Goal: Task Accomplishment & Management: Use online tool/utility

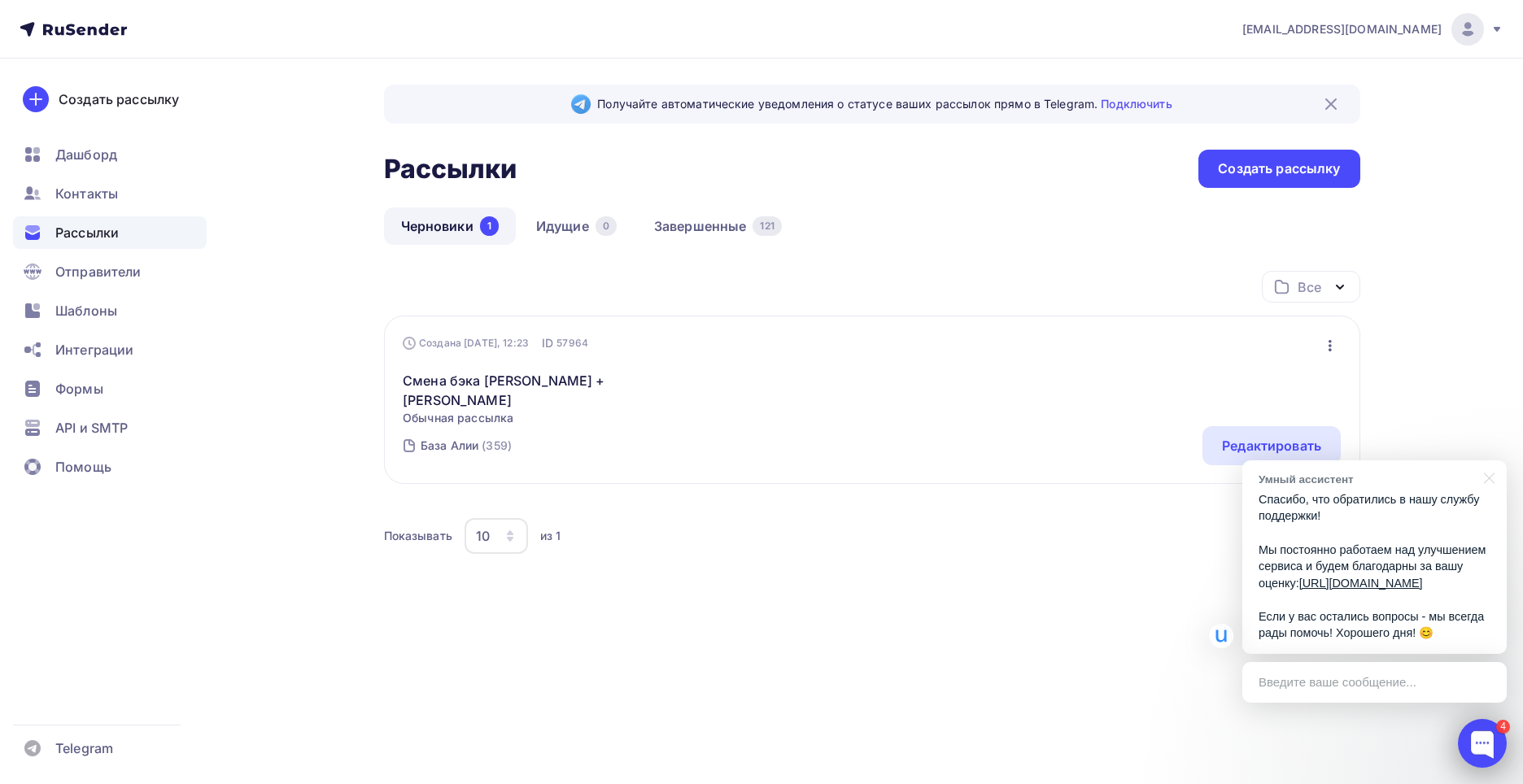
click at [1480, 738] on div at bounding box center [1483, 744] width 49 height 49
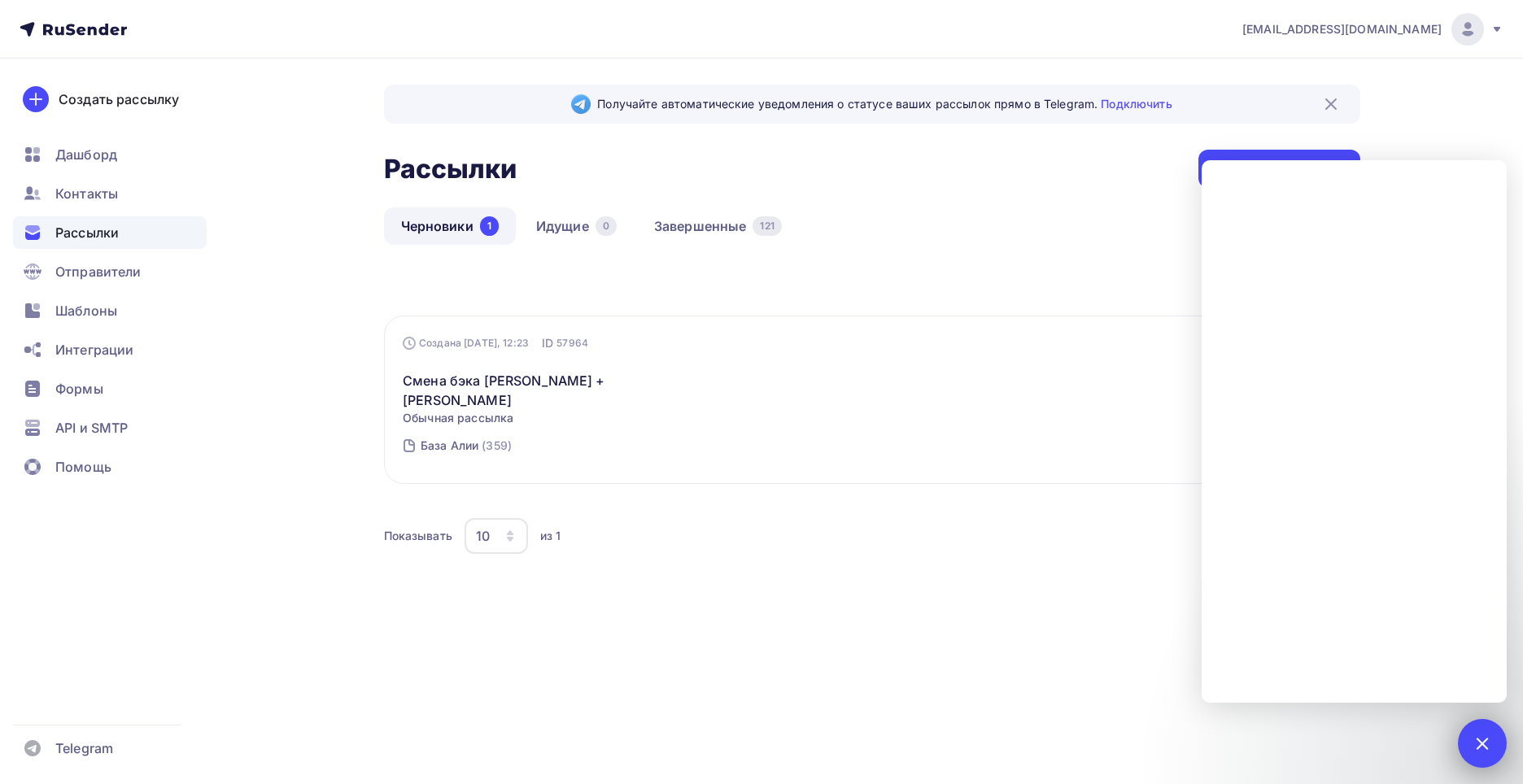
click at [1481, 741] on div at bounding box center [1482, 743] width 22 height 22
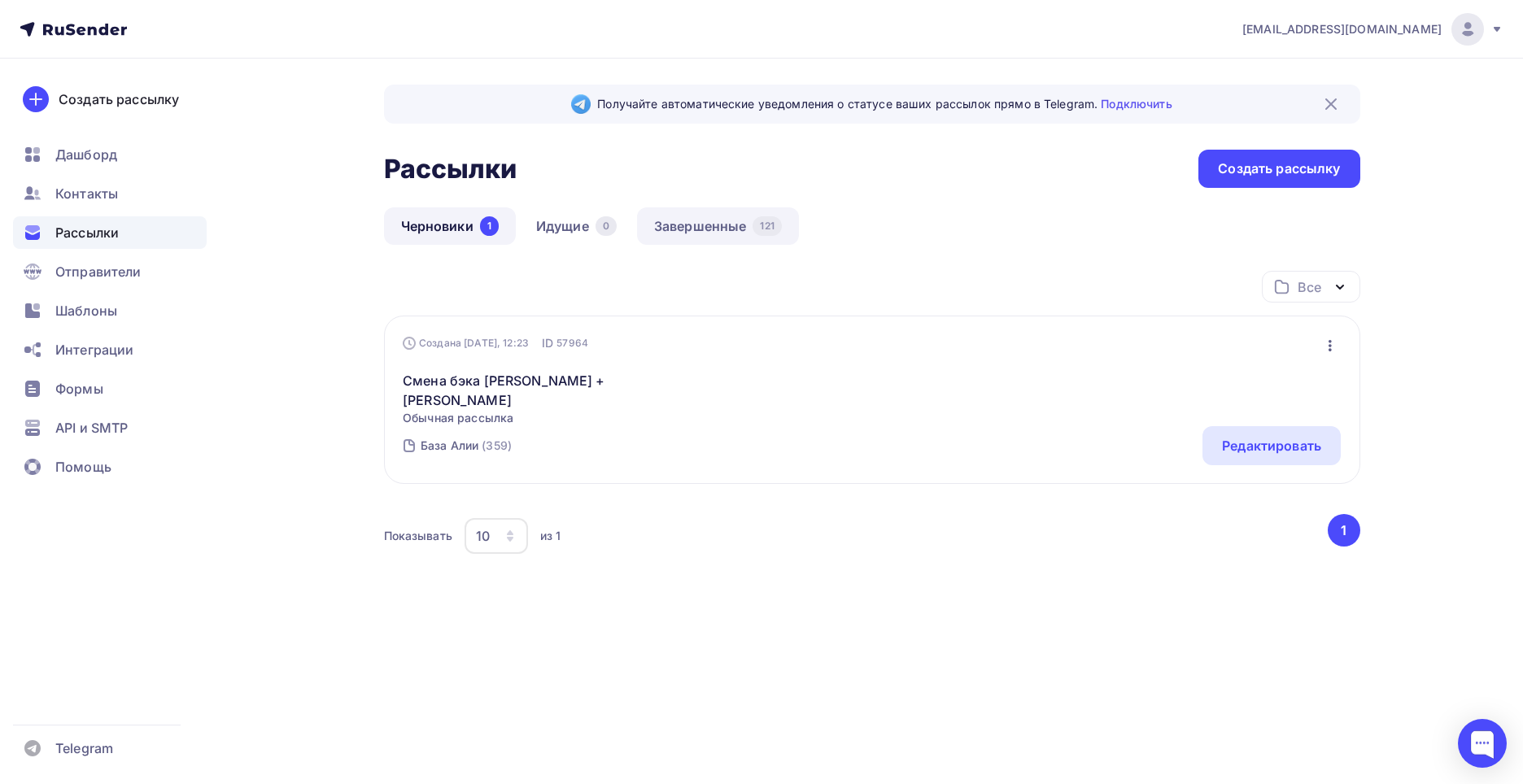
click at [658, 227] on link "Завершенные 121" at bounding box center [718, 226] width 162 height 38
click at [537, 226] on link "Идущие 0" at bounding box center [576, 226] width 114 height 38
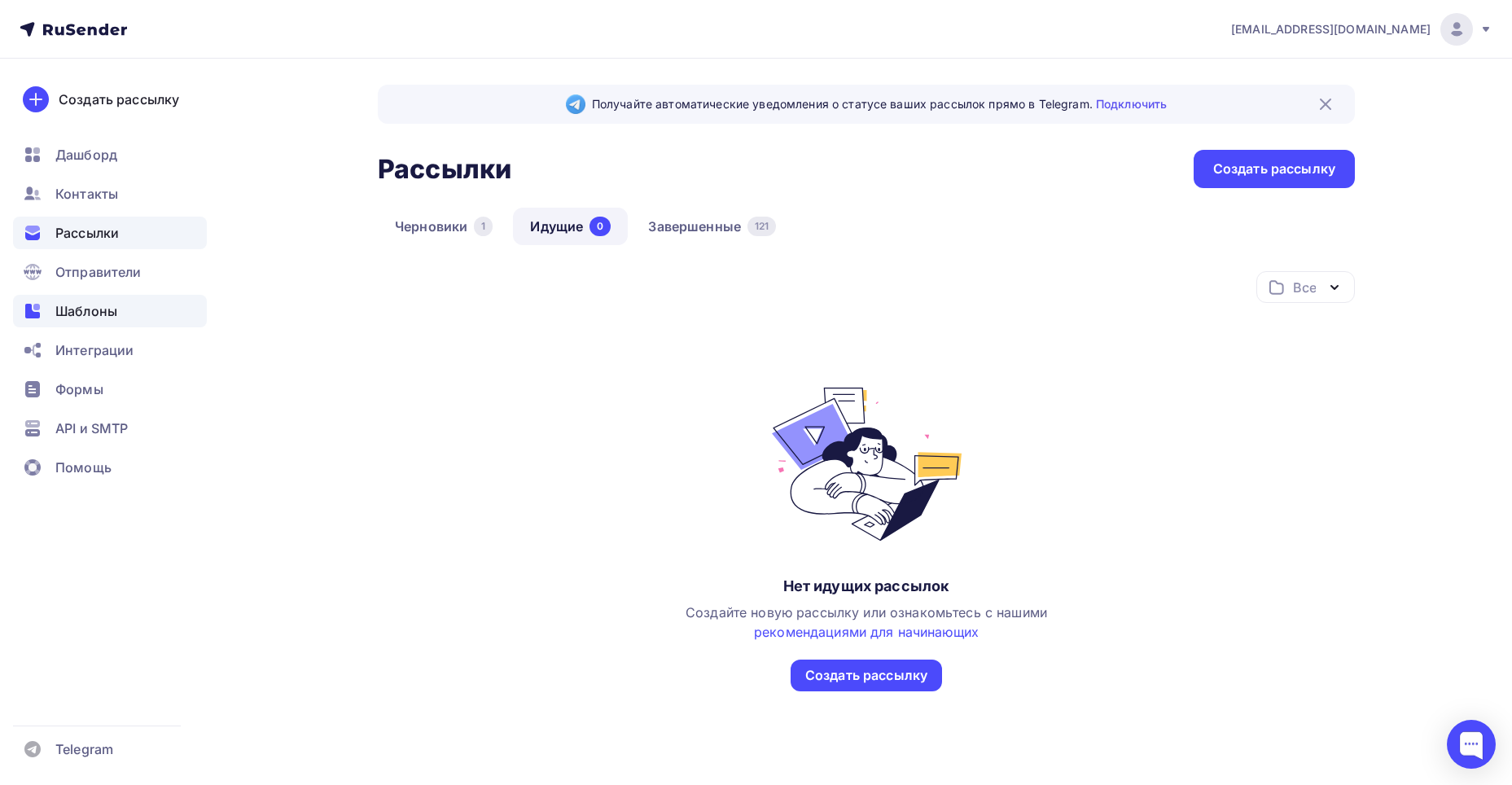
click at [146, 296] on div "Шаблоны" at bounding box center [110, 311] width 194 height 33
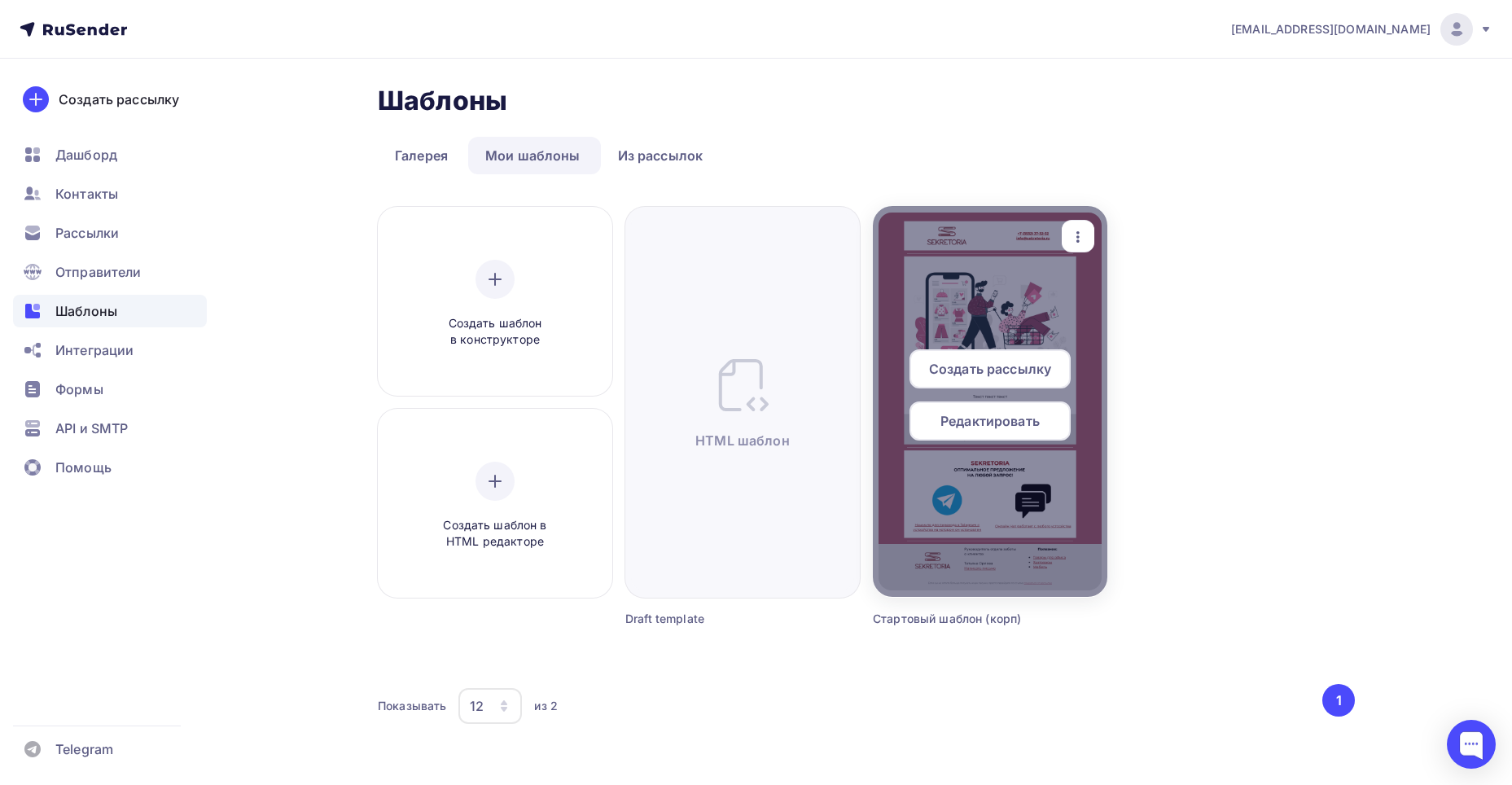
click at [1011, 364] on span "Создать рассылку" at bounding box center [990, 369] width 122 height 19
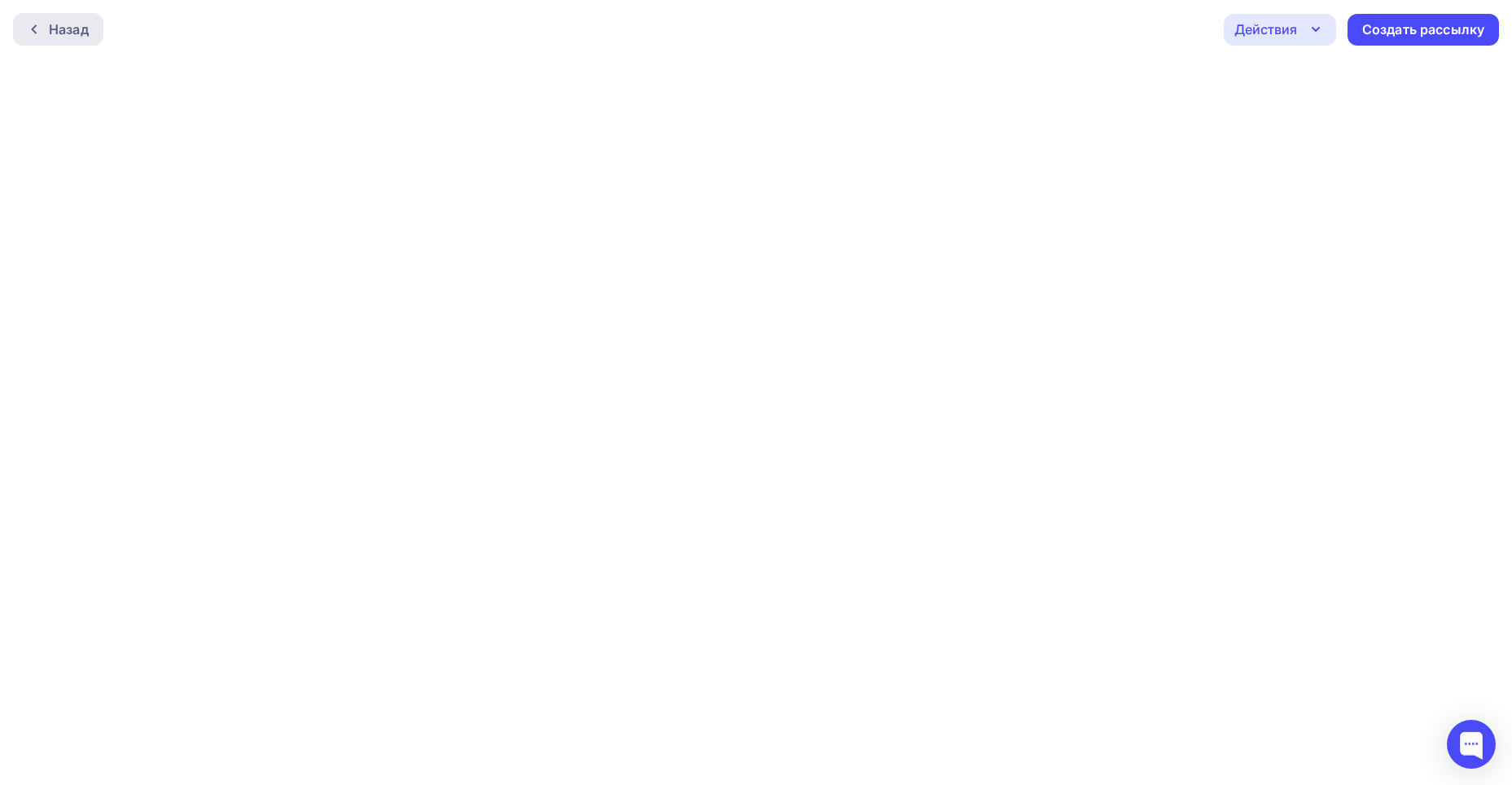
click at [48, 31] on div at bounding box center [38, 29] width 21 height 13
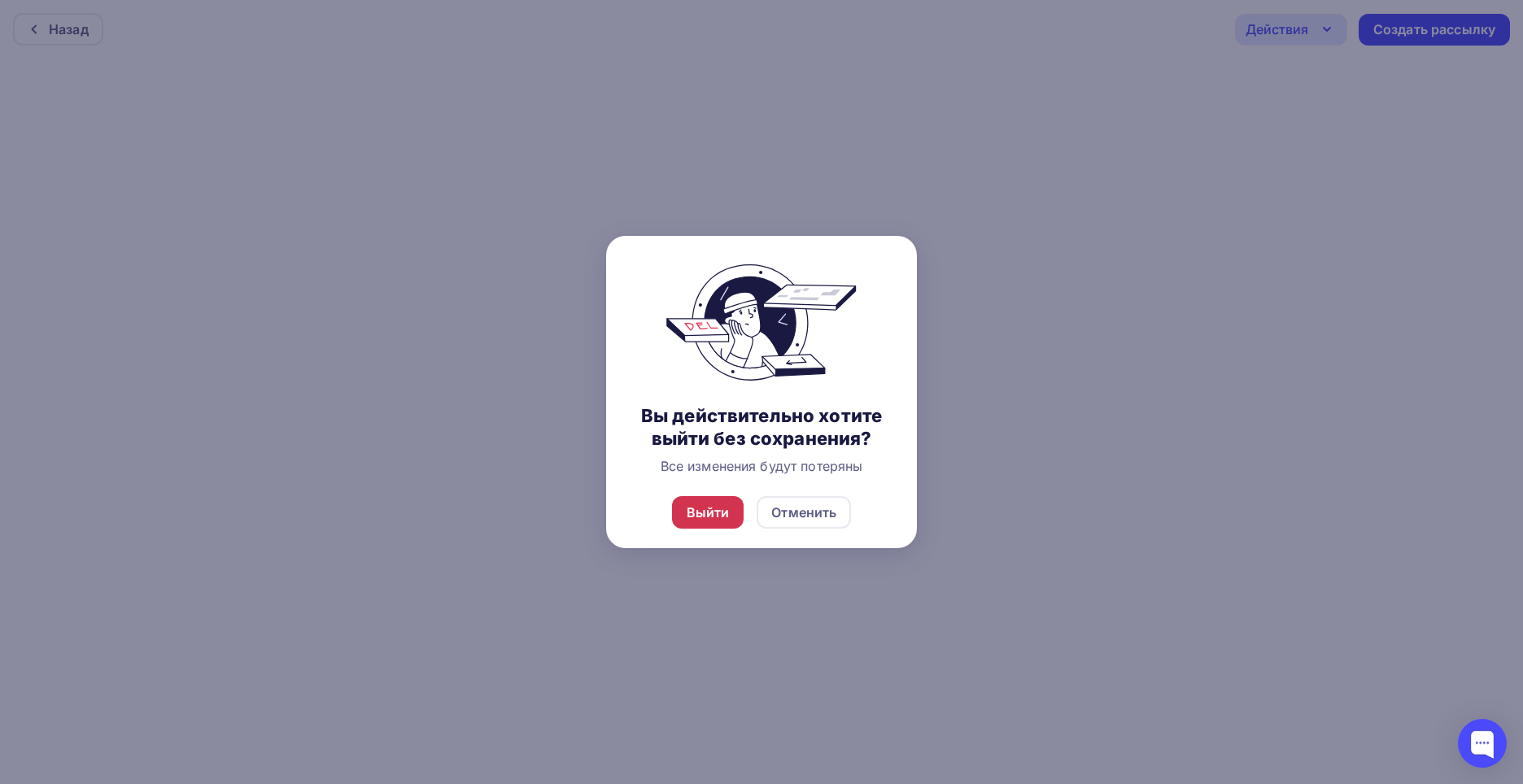
click at [692, 509] on div "Выйти" at bounding box center [708, 512] width 43 height 19
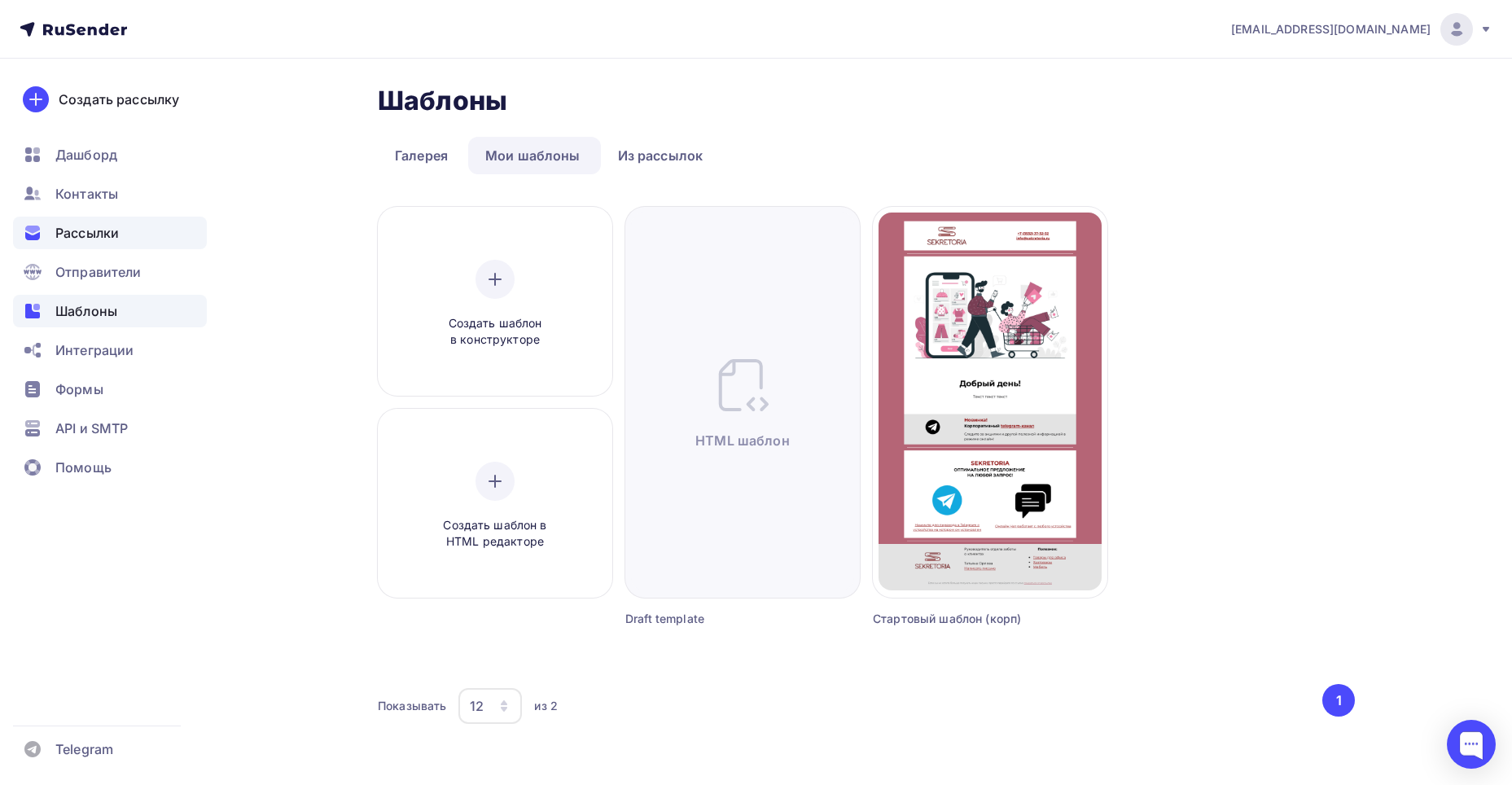
click at [125, 238] on div "Рассылки" at bounding box center [110, 232] width 194 height 33
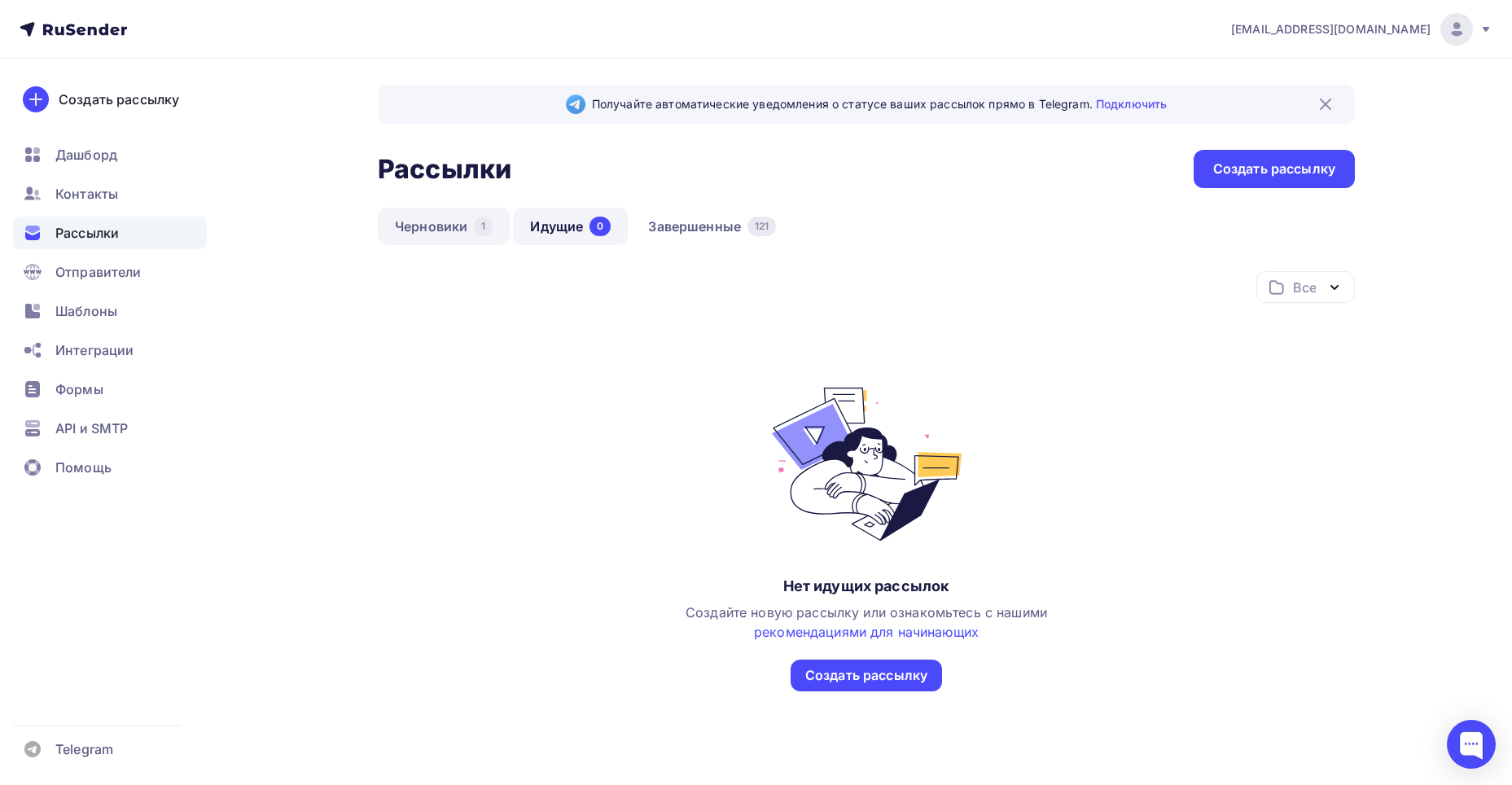
click at [473, 231] on link "Черновики 1" at bounding box center [444, 226] width 132 height 38
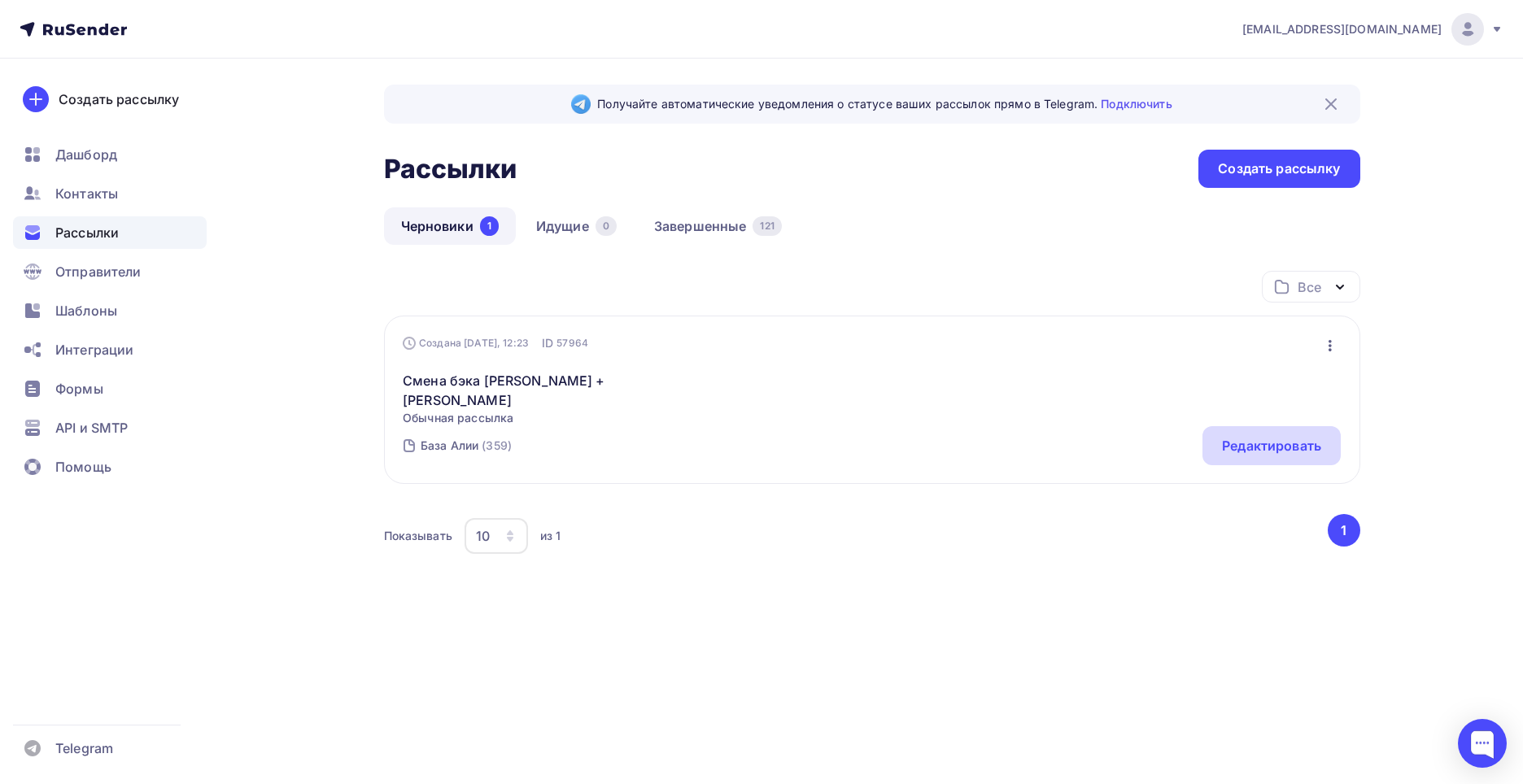
click at [1241, 436] on div "Редактировать" at bounding box center [1272, 446] width 99 height 19
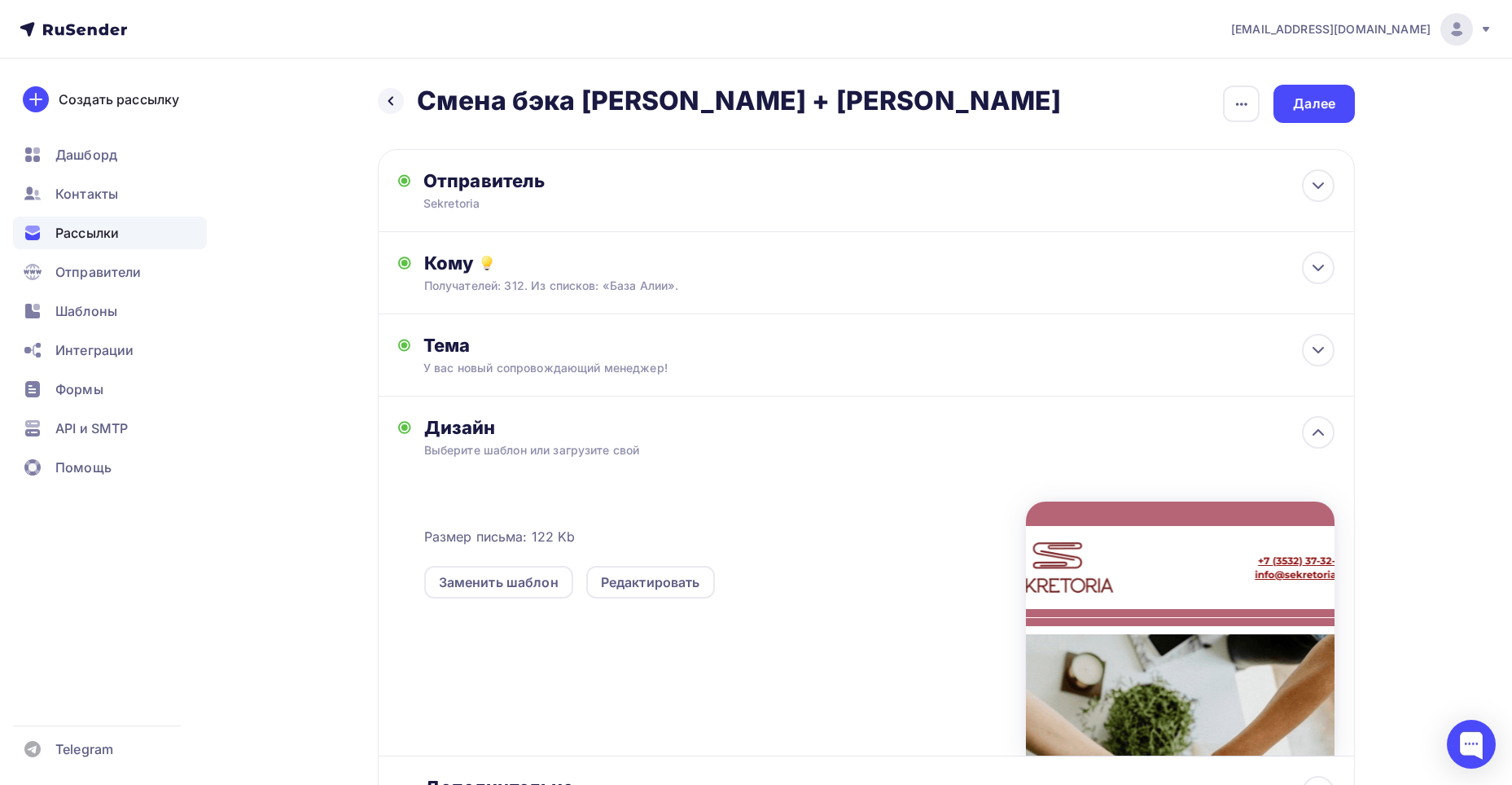
click at [613, 428] on div "Дизайн" at bounding box center [879, 428] width 911 height 23
click at [640, 573] on div "Редактировать" at bounding box center [650, 583] width 99 height 19
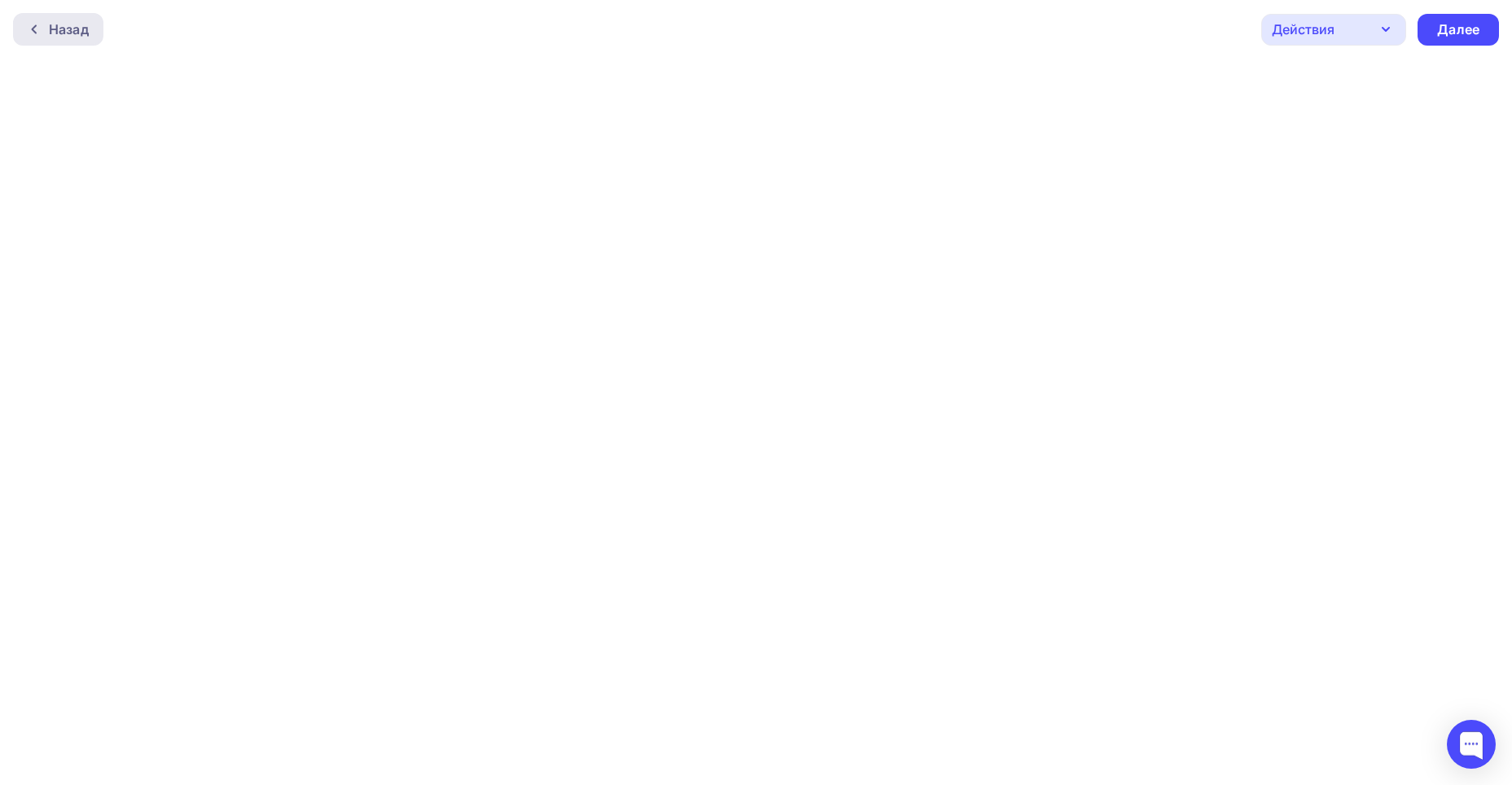
click at [98, 22] on div "Назад" at bounding box center [58, 29] width 91 height 33
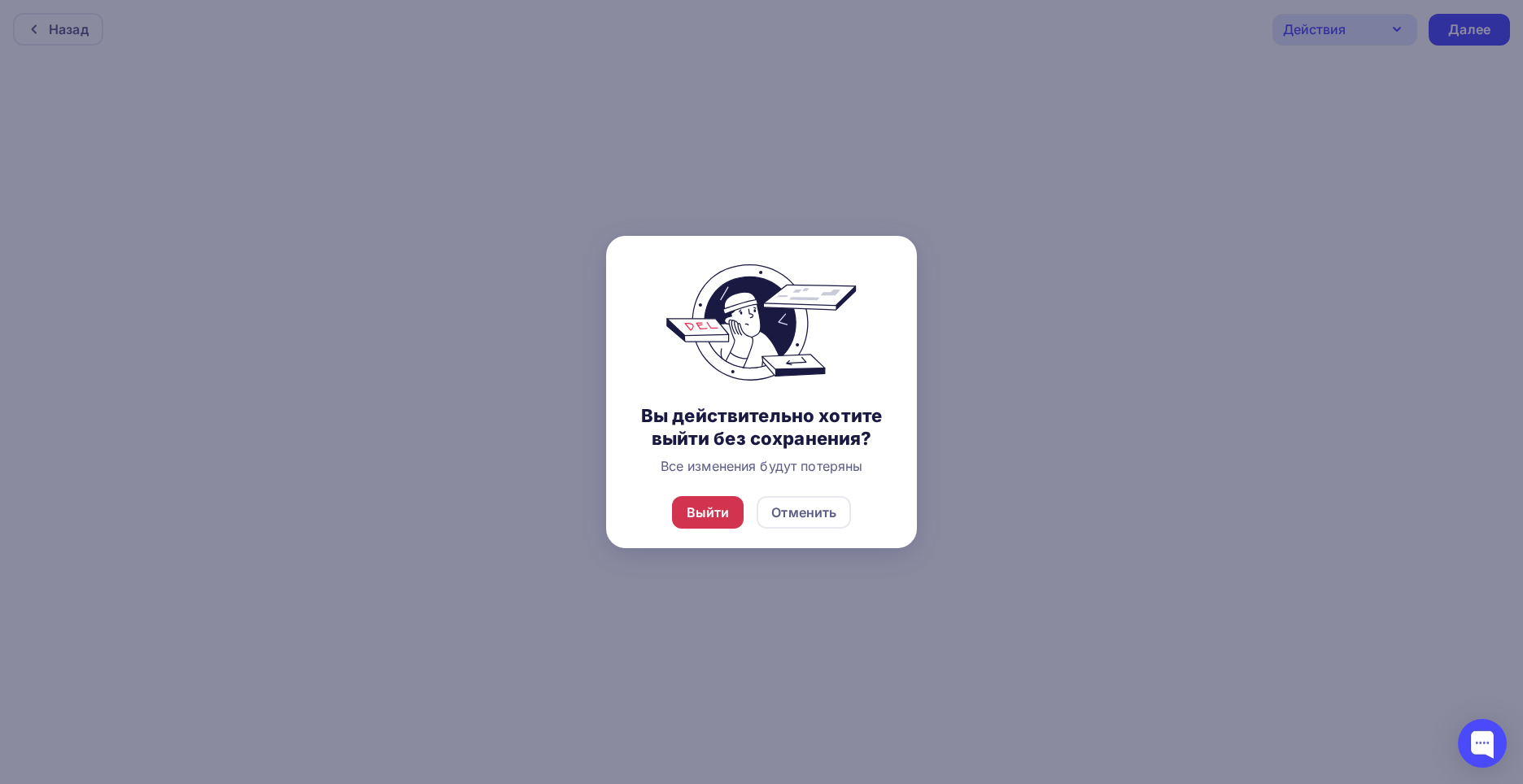
click at [688, 515] on div "Выйти" at bounding box center [708, 512] width 43 height 19
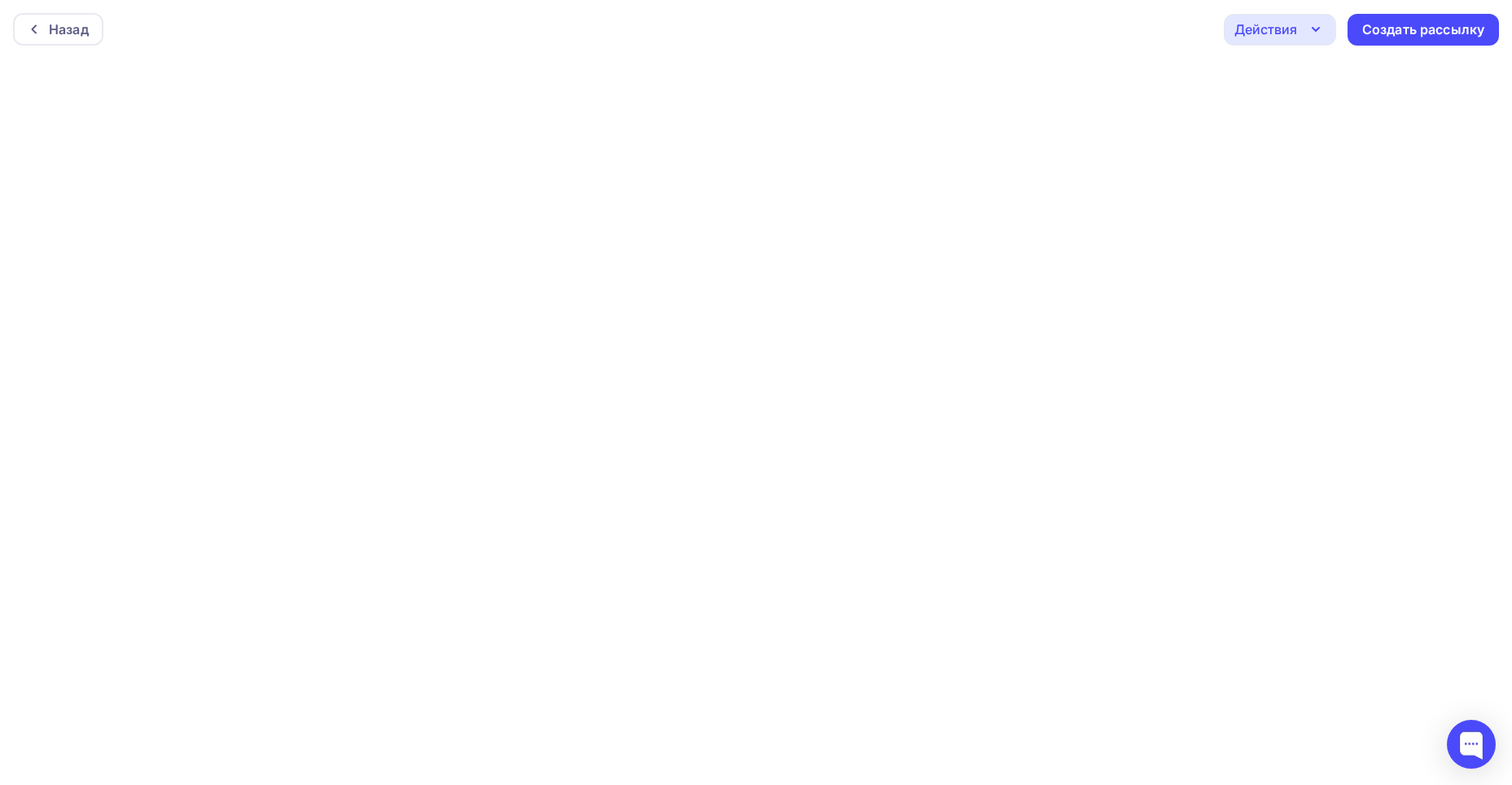
scroll to position [4, 0]
click at [1435, 26] on div "Создать рассылку" at bounding box center [1423, 26] width 122 height 18
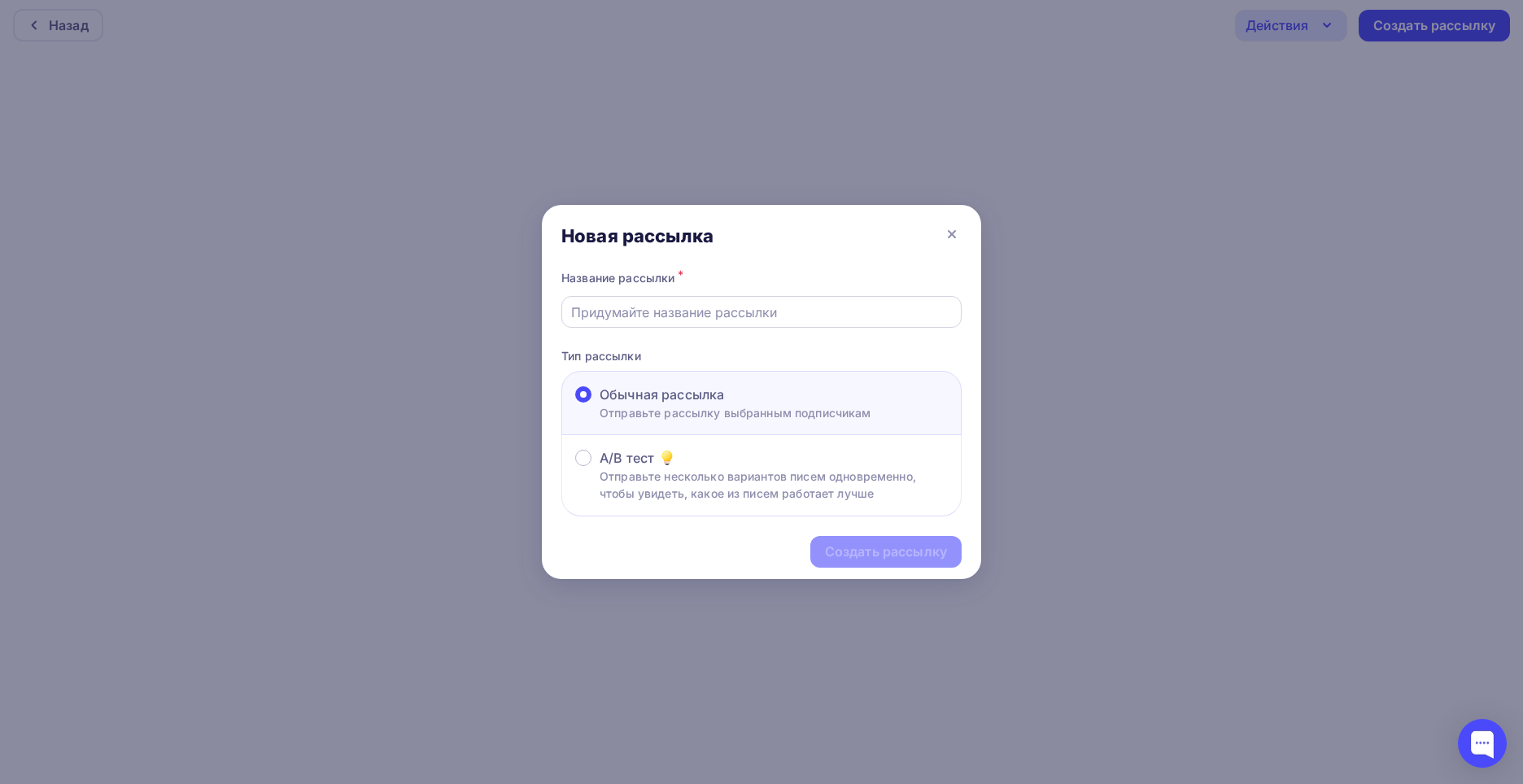
click at [667, 310] on input "text" at bounding box center [762, 312] width 382 height 19
type input "Смена бэк менеджера (база Алии)"
click at [890, 562] on div "Создать рассылку" at bounding box center [886, 552] width 151 height 32
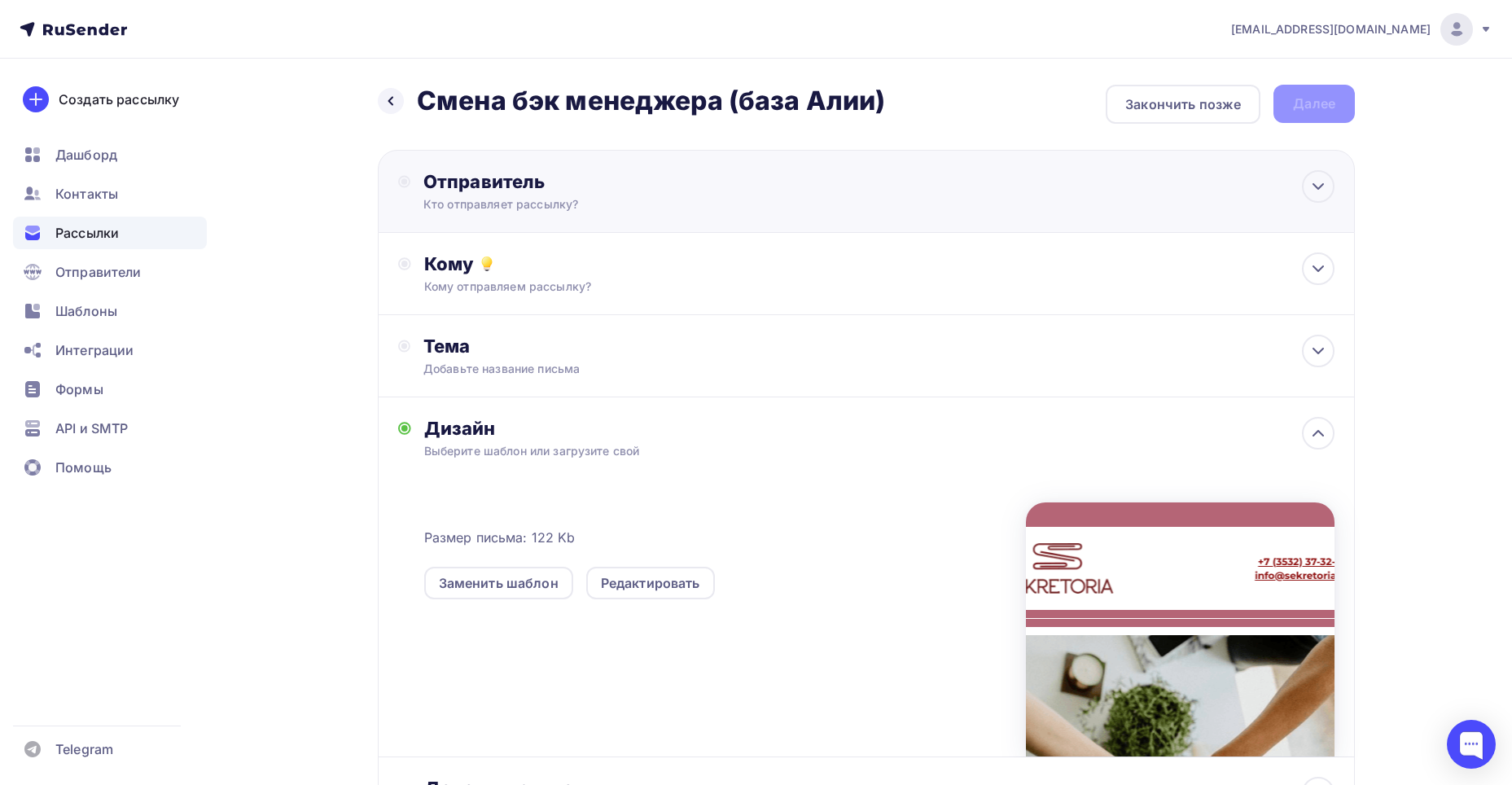
click at [580, 204] on div "Кто отправляет рассылку?" at bounding box center [582, 204] width 318 height 17
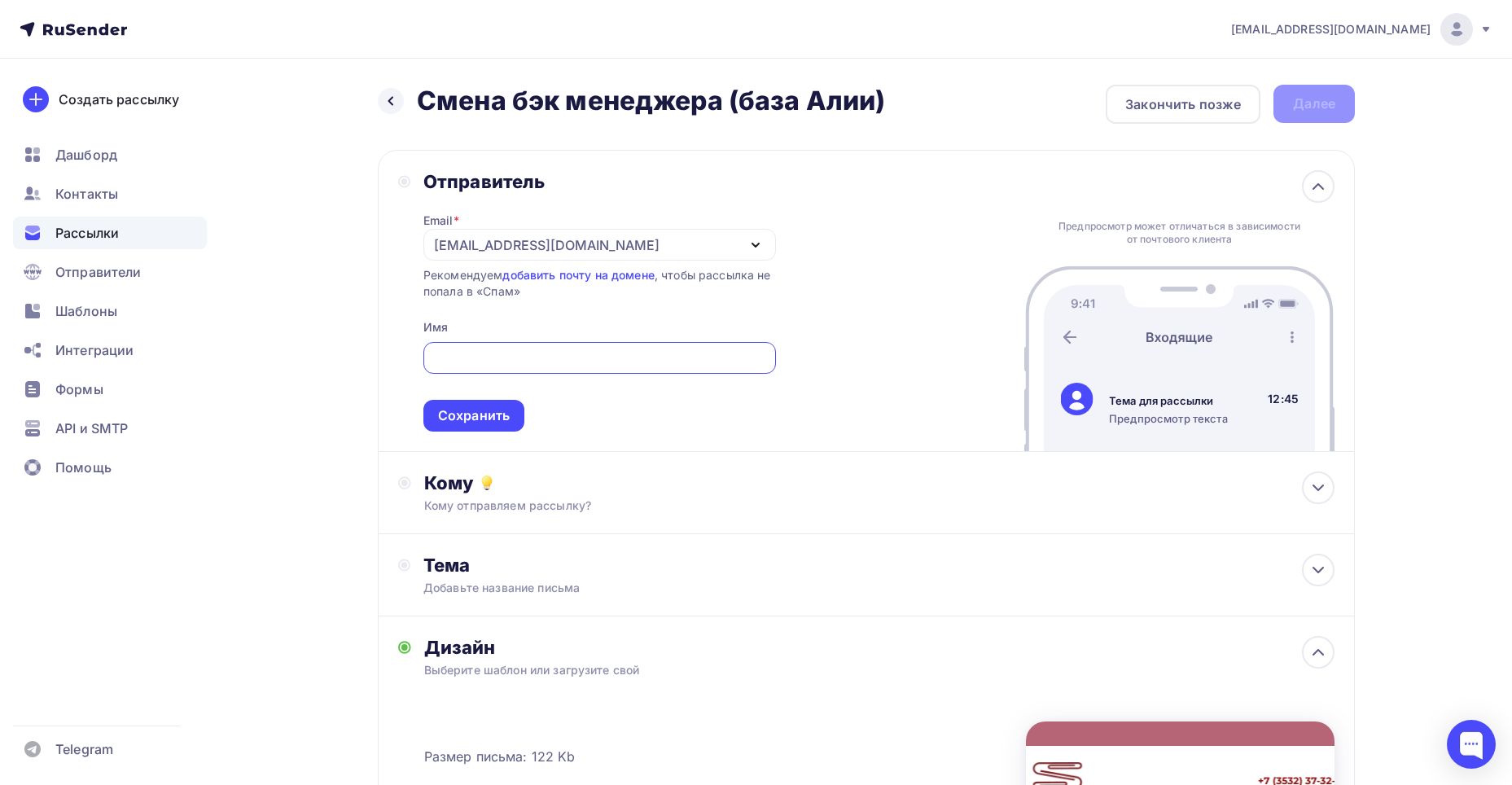
click at [476, 356] on input "text" at bounding box center [598, 358] width 334 height 19
type input "Sekretoria"
click at [462, 408] on div "Сохранить" at bounding box center [473, 415] width 71 height 18
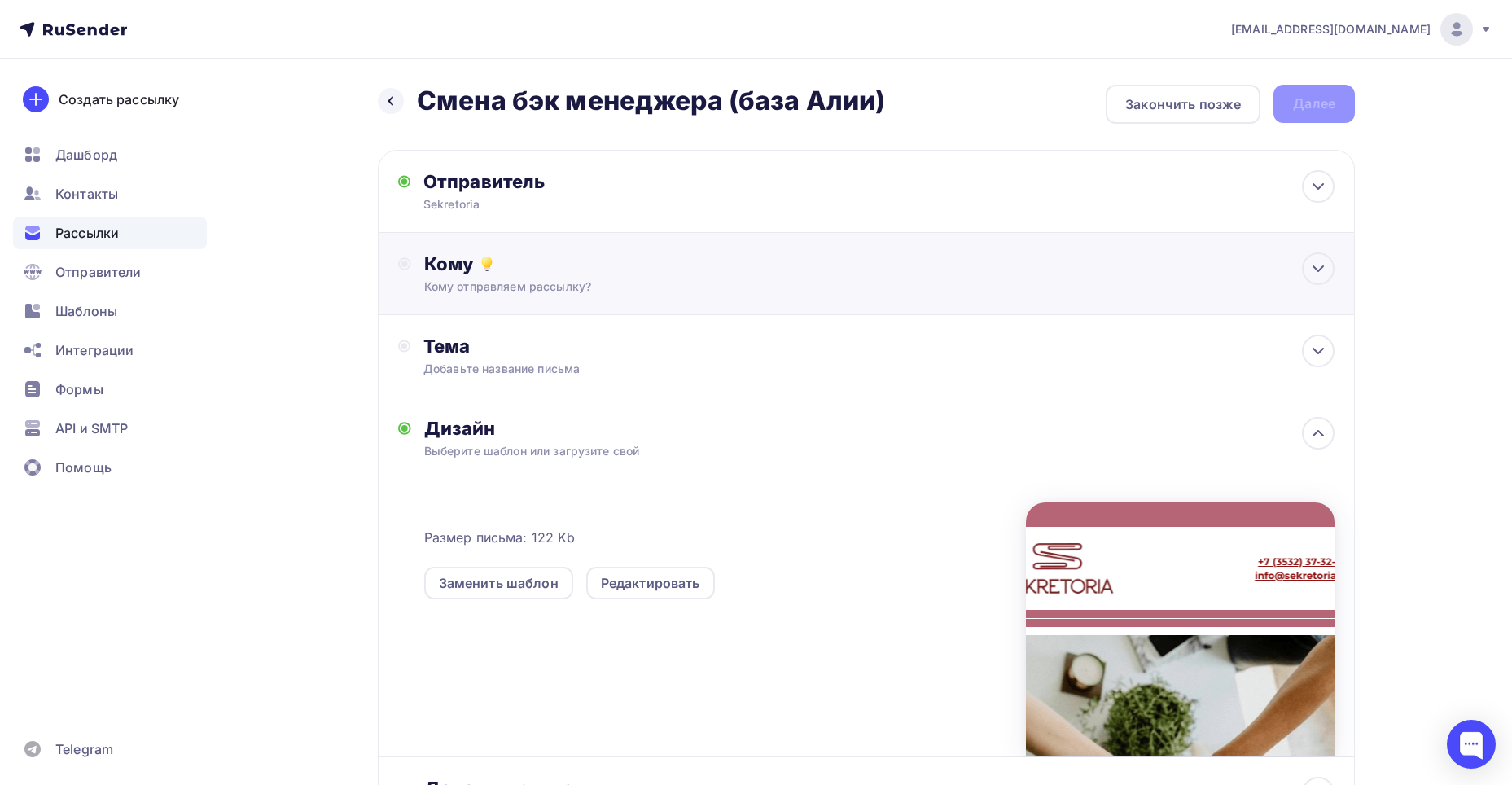
click at [455, 299] on div "Кому Кому отправляем рассылку? Списки получателей Выберите список Все списки id…" at bounding box center [866, 274] width 977 height 82
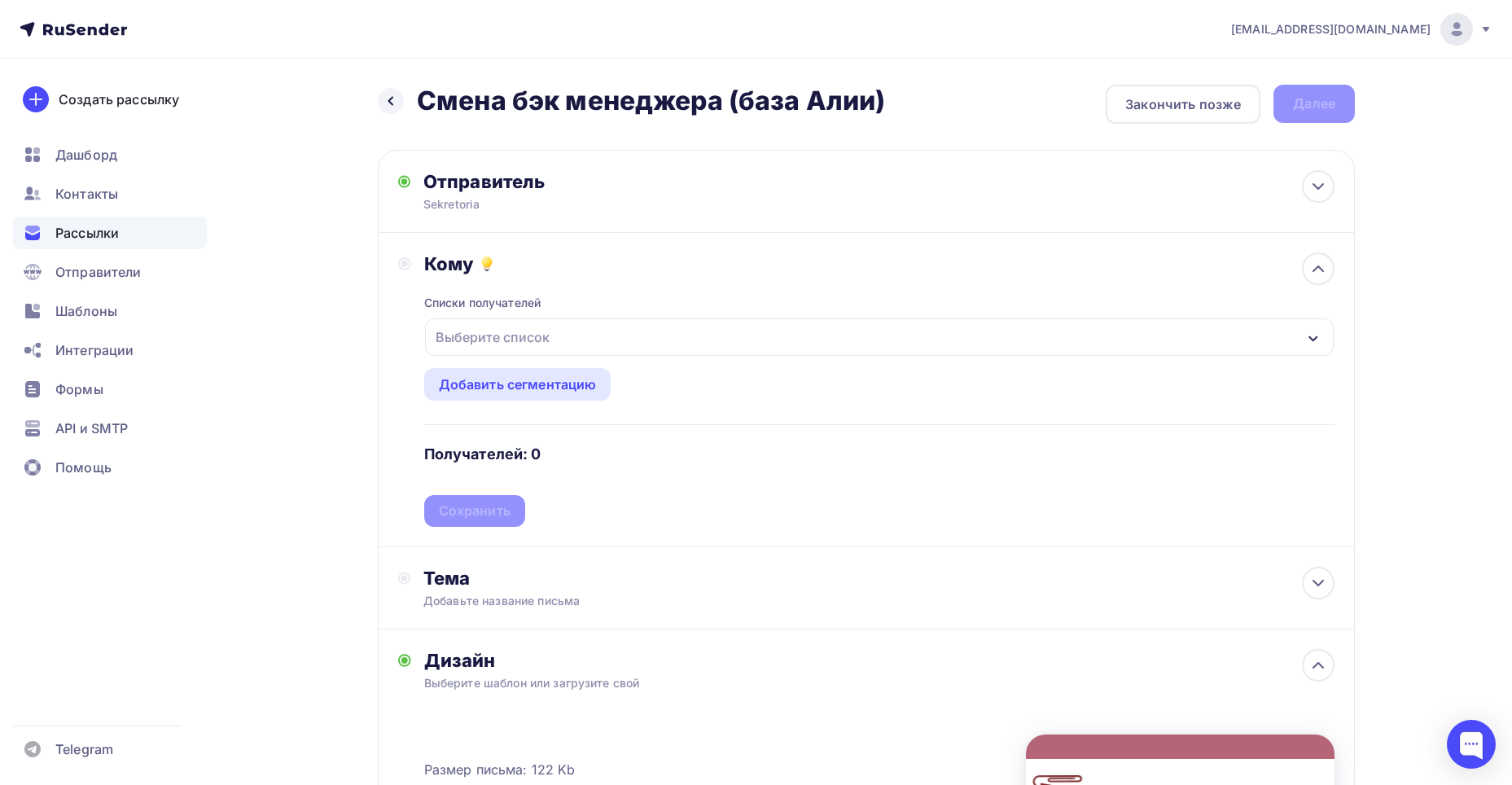
click at [449, 342] on div "Выберите список" at bounding box center [493, 336] width 127 height 29
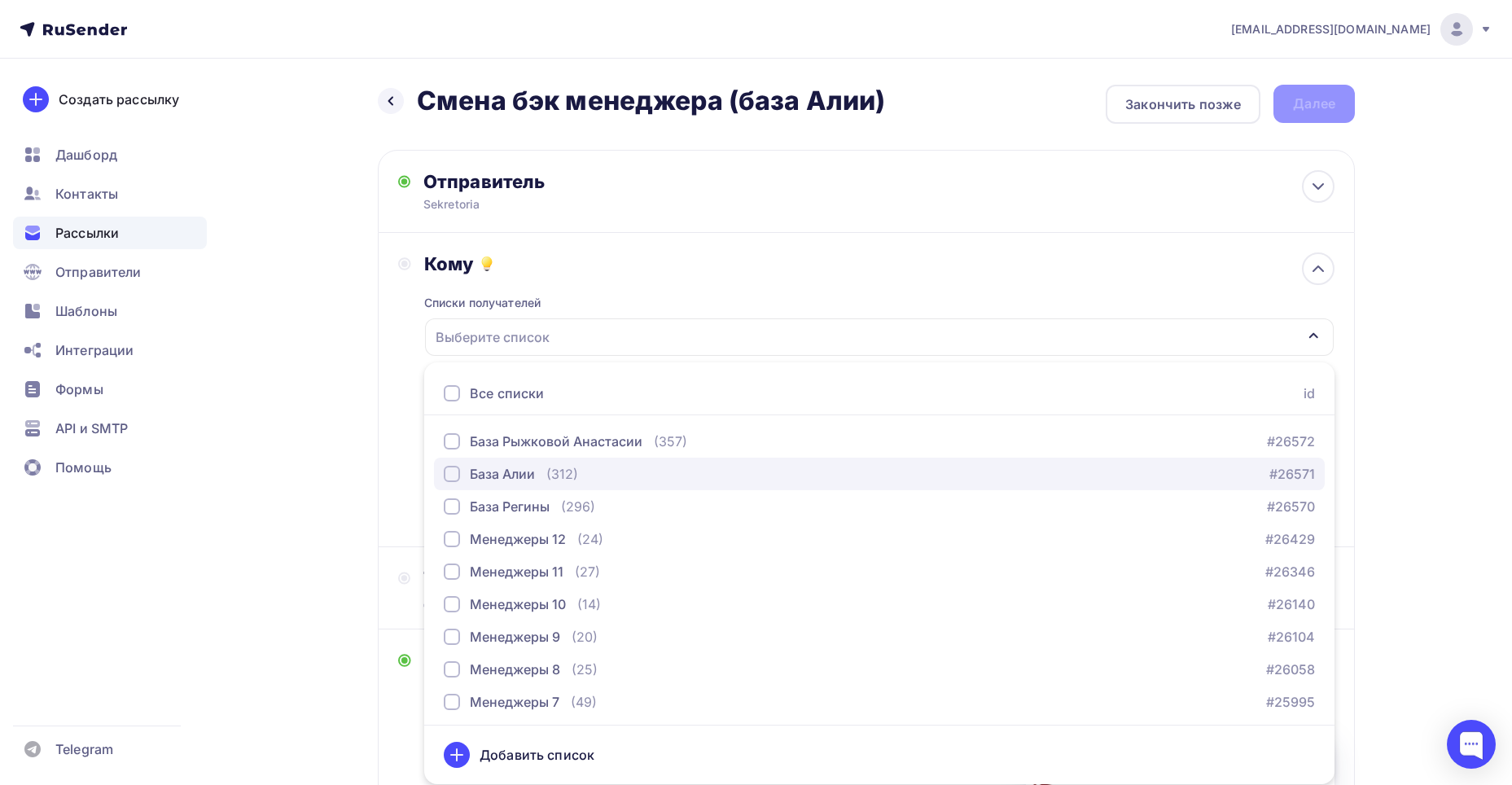
click at [444, 470] on div "button" at bounding box center [451, 473] width 17 height 17
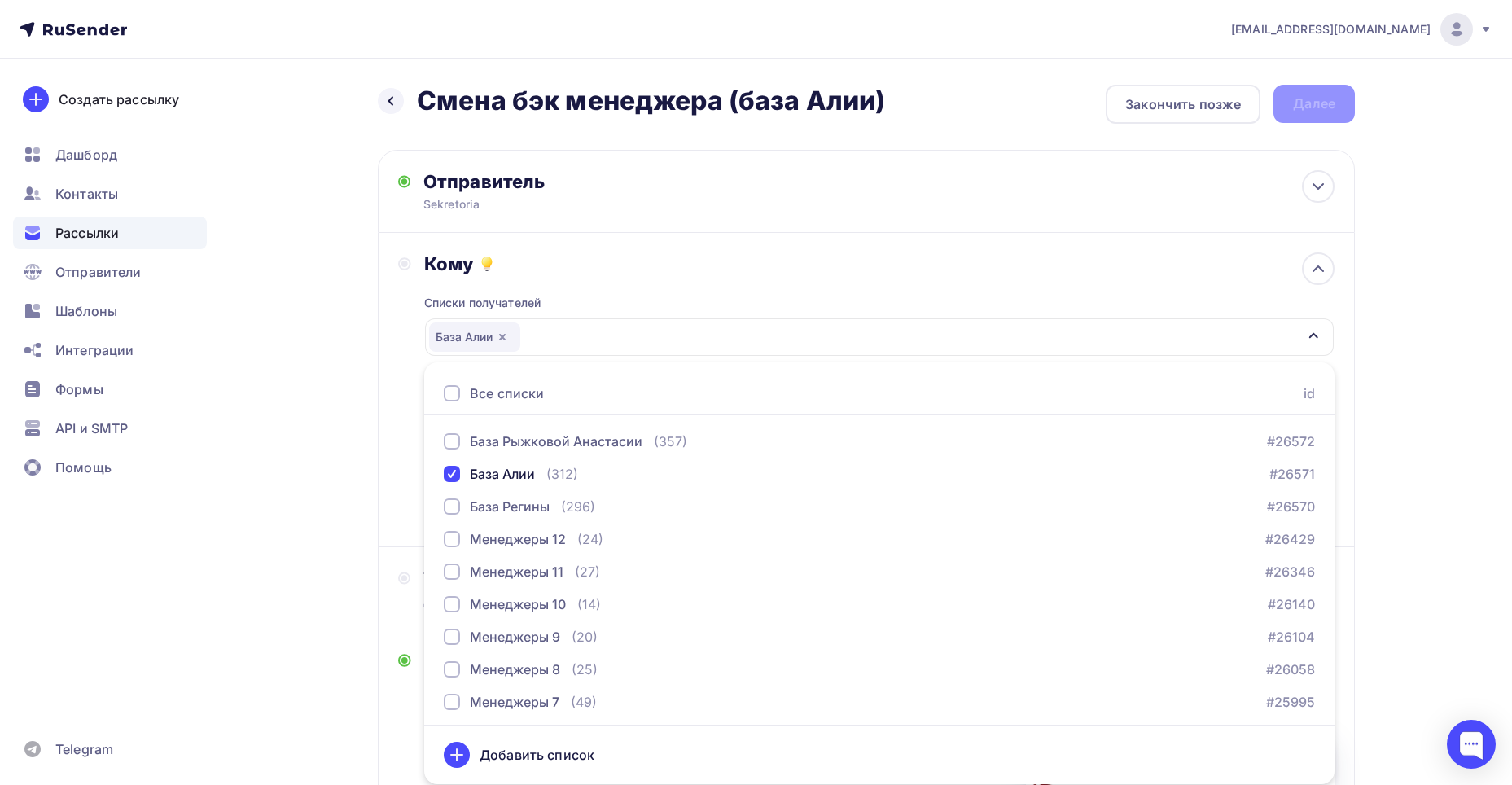
click at [650, 297] on div "Списки получателей База Алии Все списки id База Рыжковой Анастасии (357) #26572…" at bounding box center [879, 401] width 911 height 252
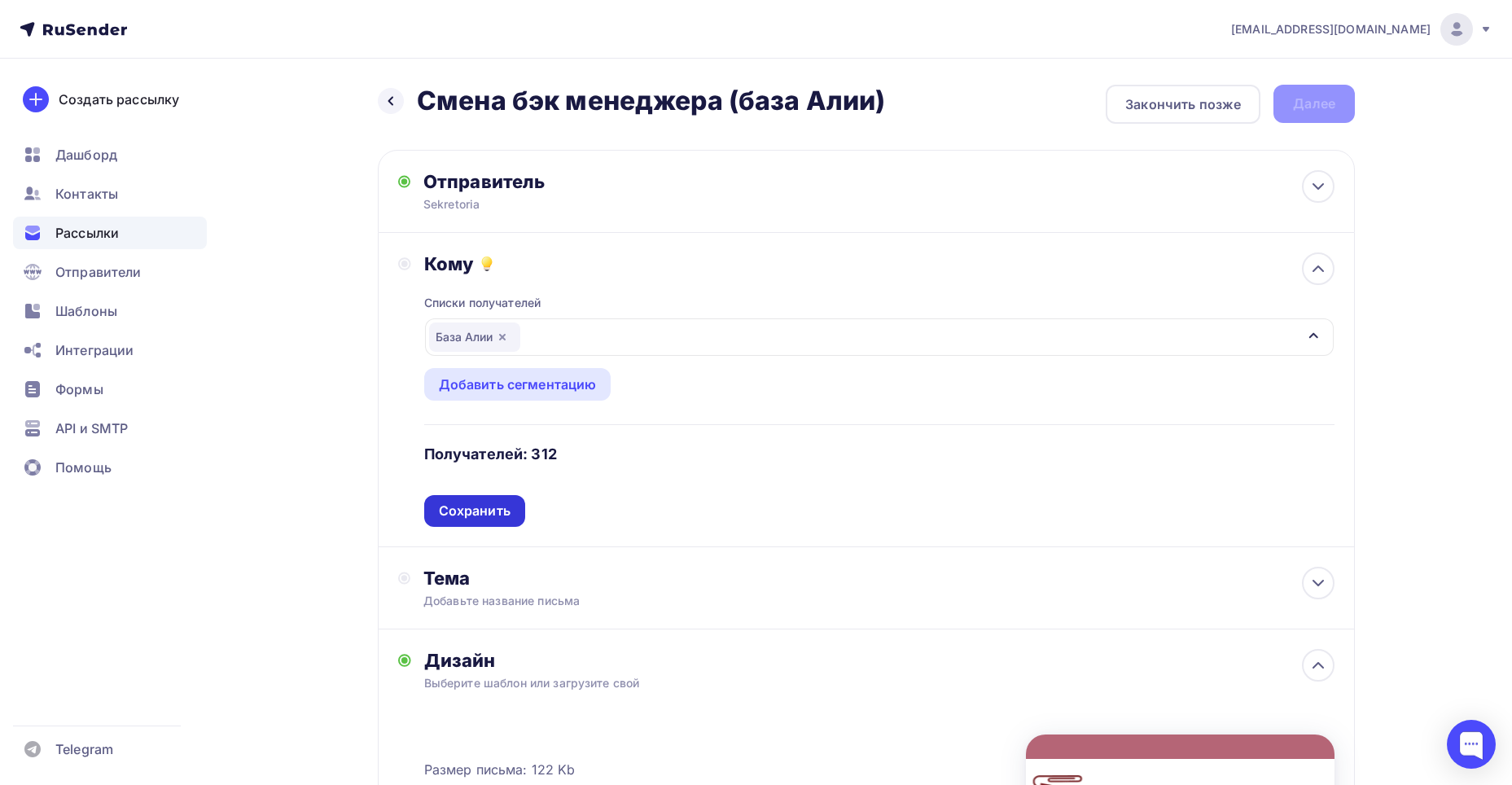
click at [506, 499] on div "Сохранить" at bounding box center [474, 511] width 101 height 32
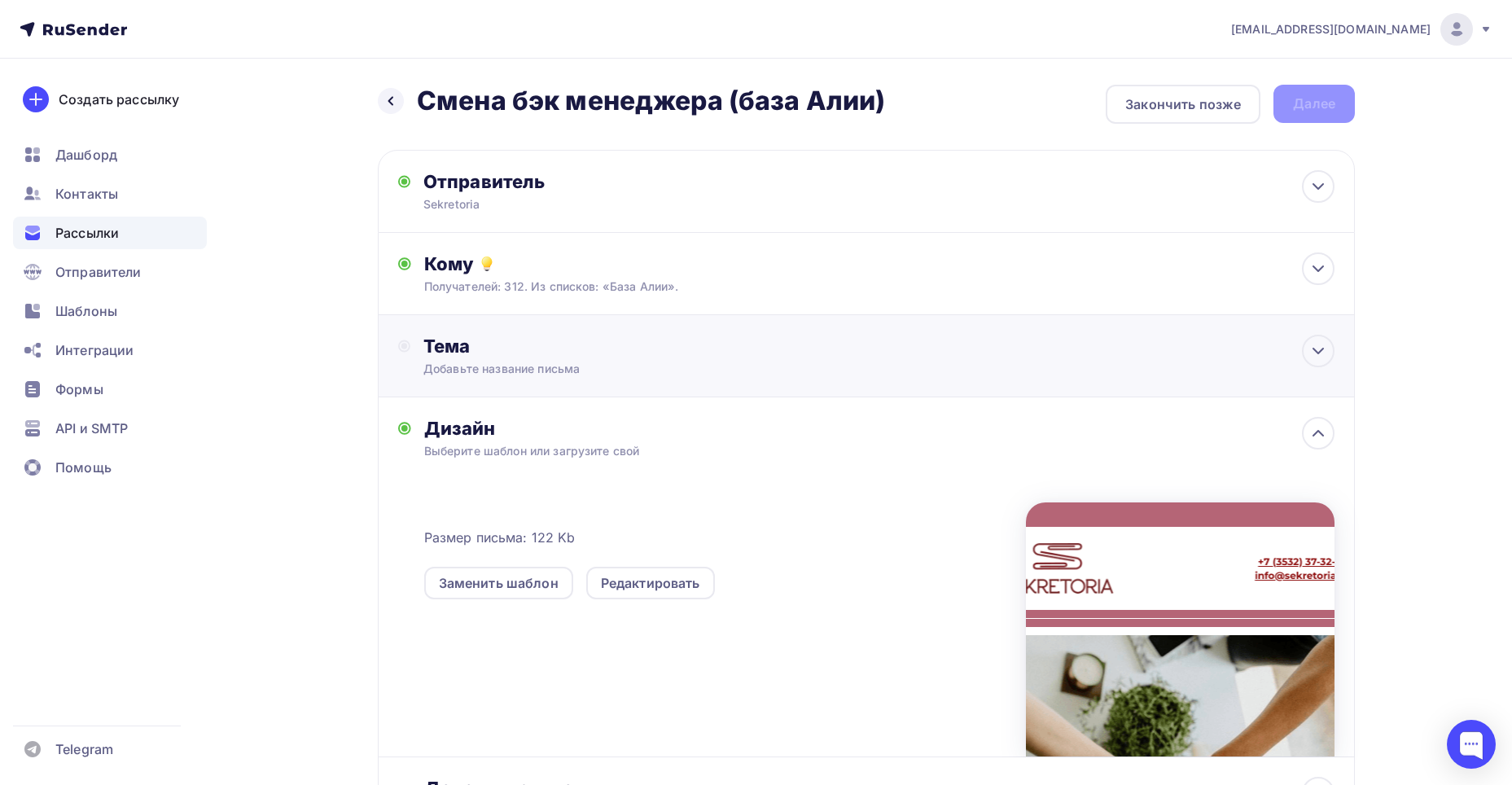
click at [493, 341] on div "Тема" at bounding box center [584, 346] width 322 height 23
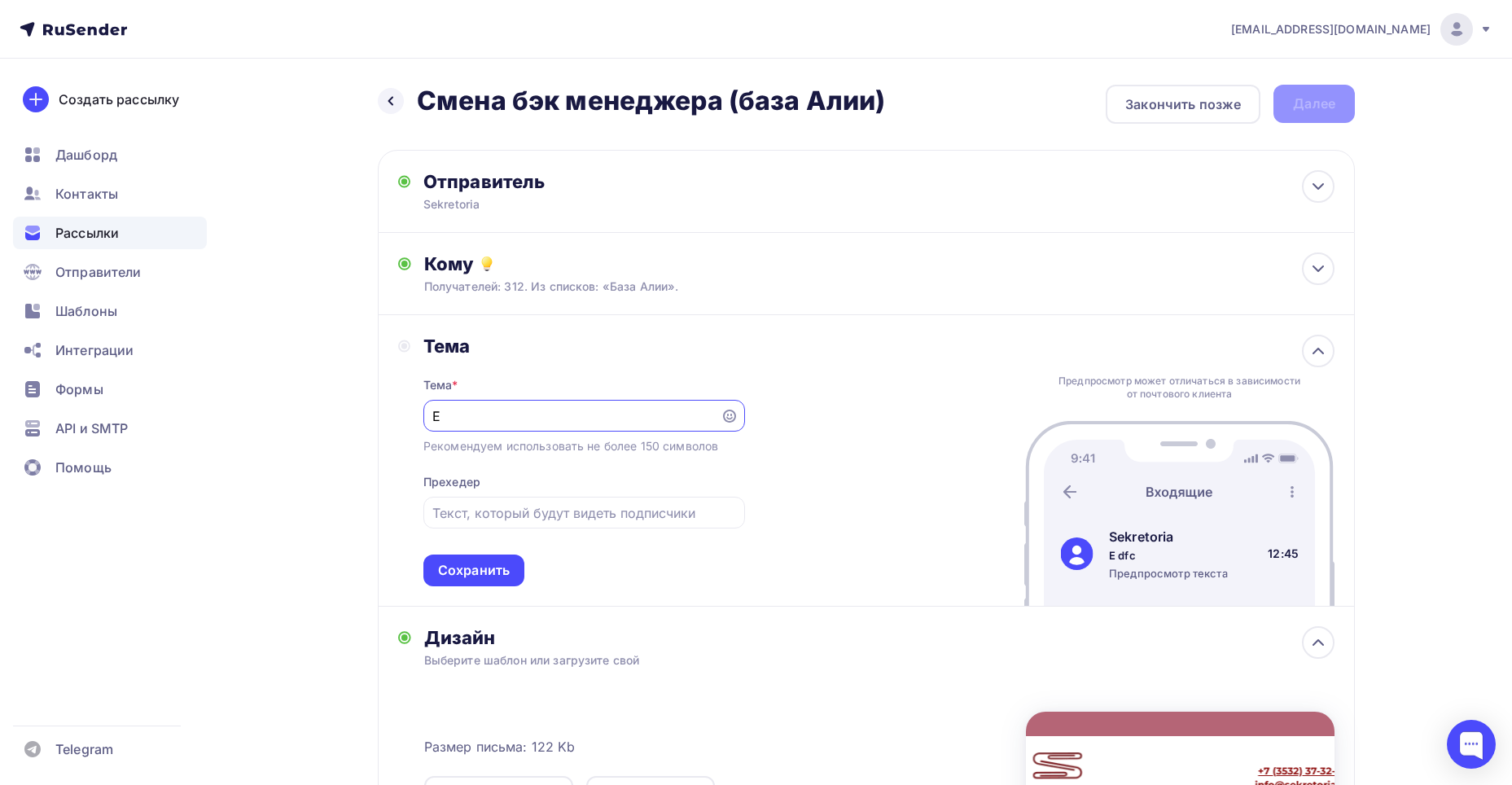
type input "E"
type input "У вас новый сопровождающий менеджер!"
click at [517, 570] on div "Сохранить" at bounding box center [473, 570] width 101 height 32
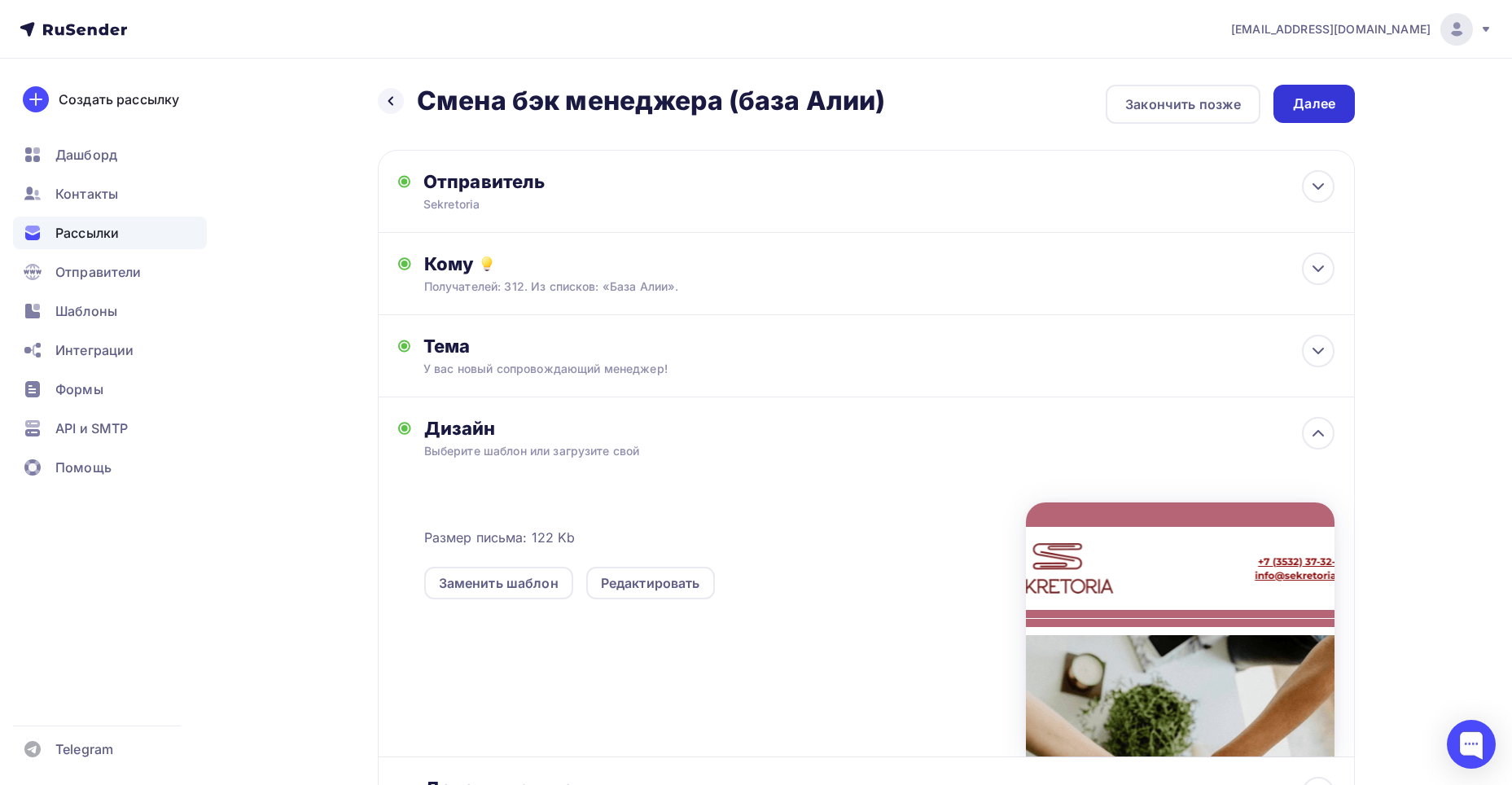
click at [1299, 115] on div "Далее" at bounding box center [1314, 103] width 82 height 38
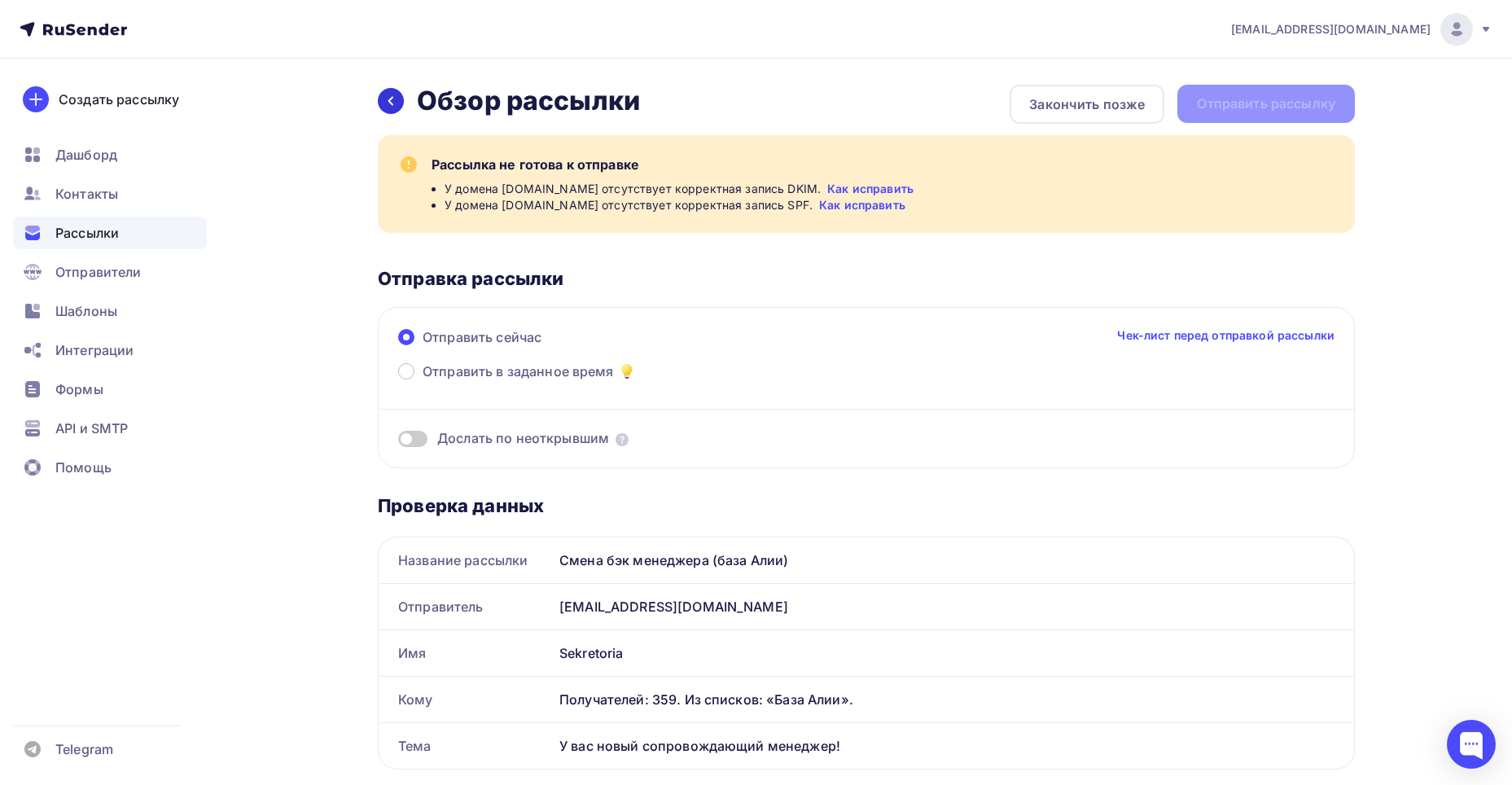
click at [389, 107] on div at bounding box center [391, 101] width 26 height 26
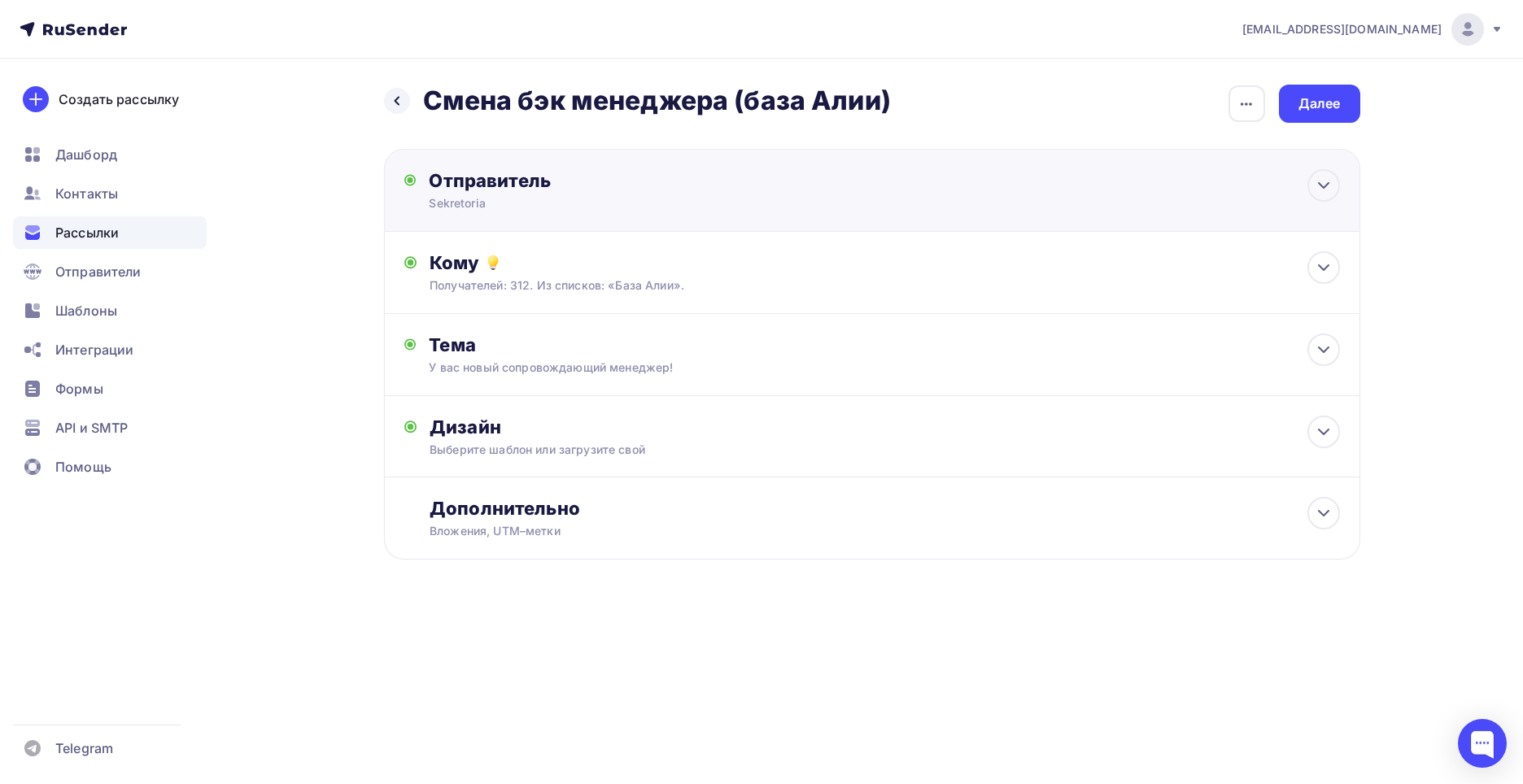
click at [572, 203] on div "Sekretoria" at bounding box center [587, 203] width 317 height 17
type input "Sekretoria"
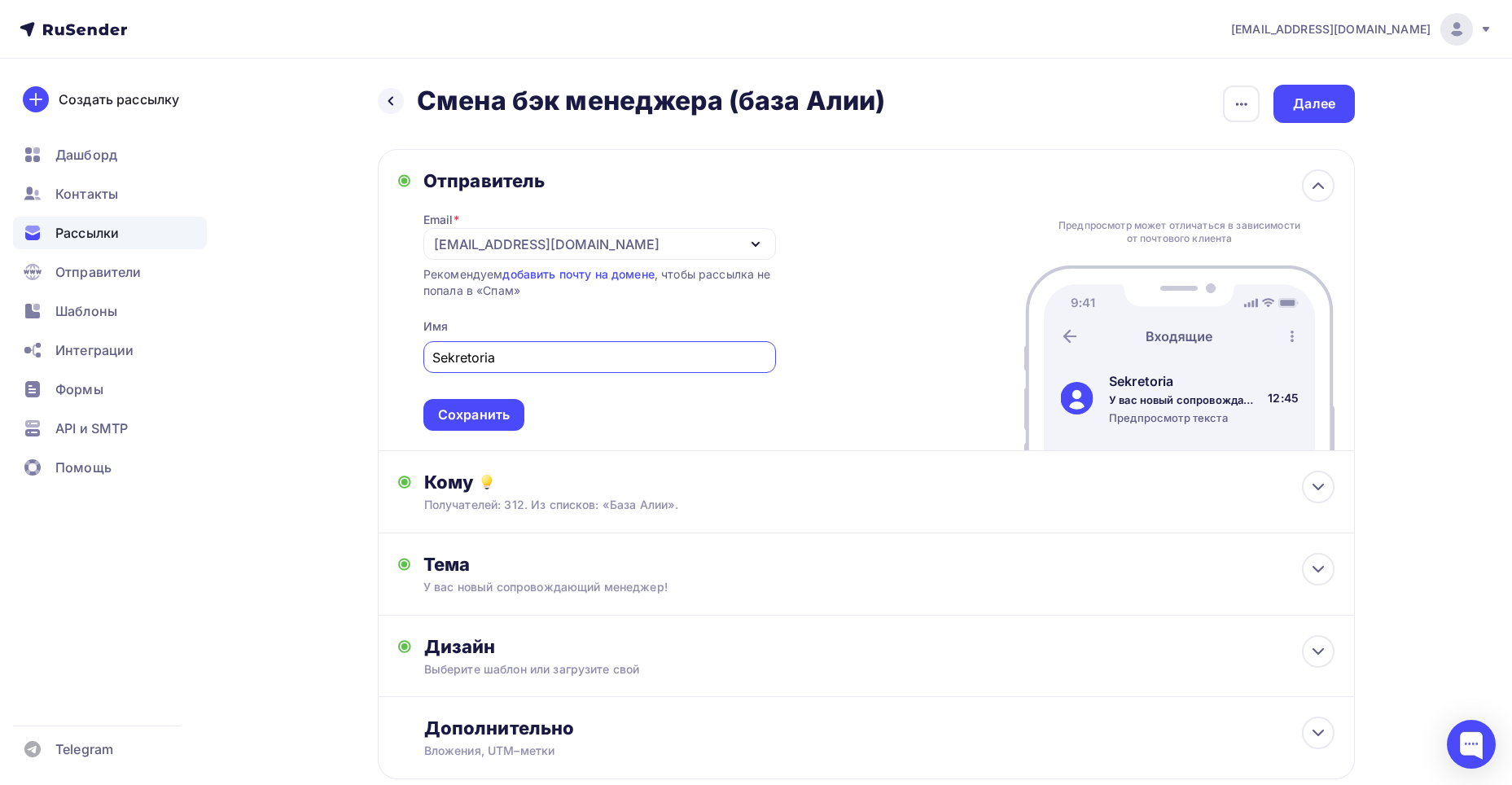
click at [560, 237] on div "market@sekretoria.ru" at bounding box center [547, 245] width 225 height 19
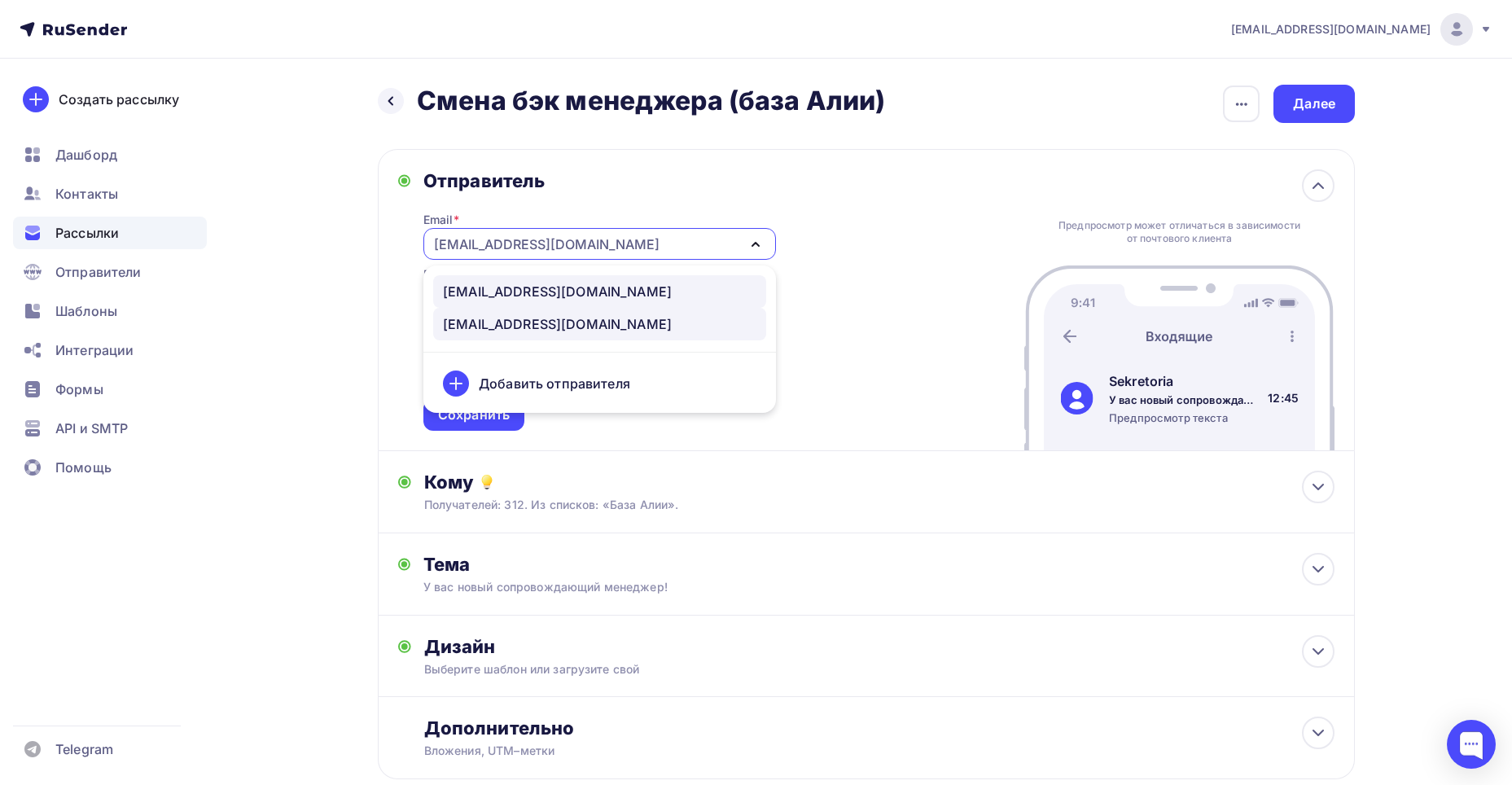
click at [558, 290] on div "info@mail-sekretoria.ru" at bounding box center [557, 291] width 229 height 19
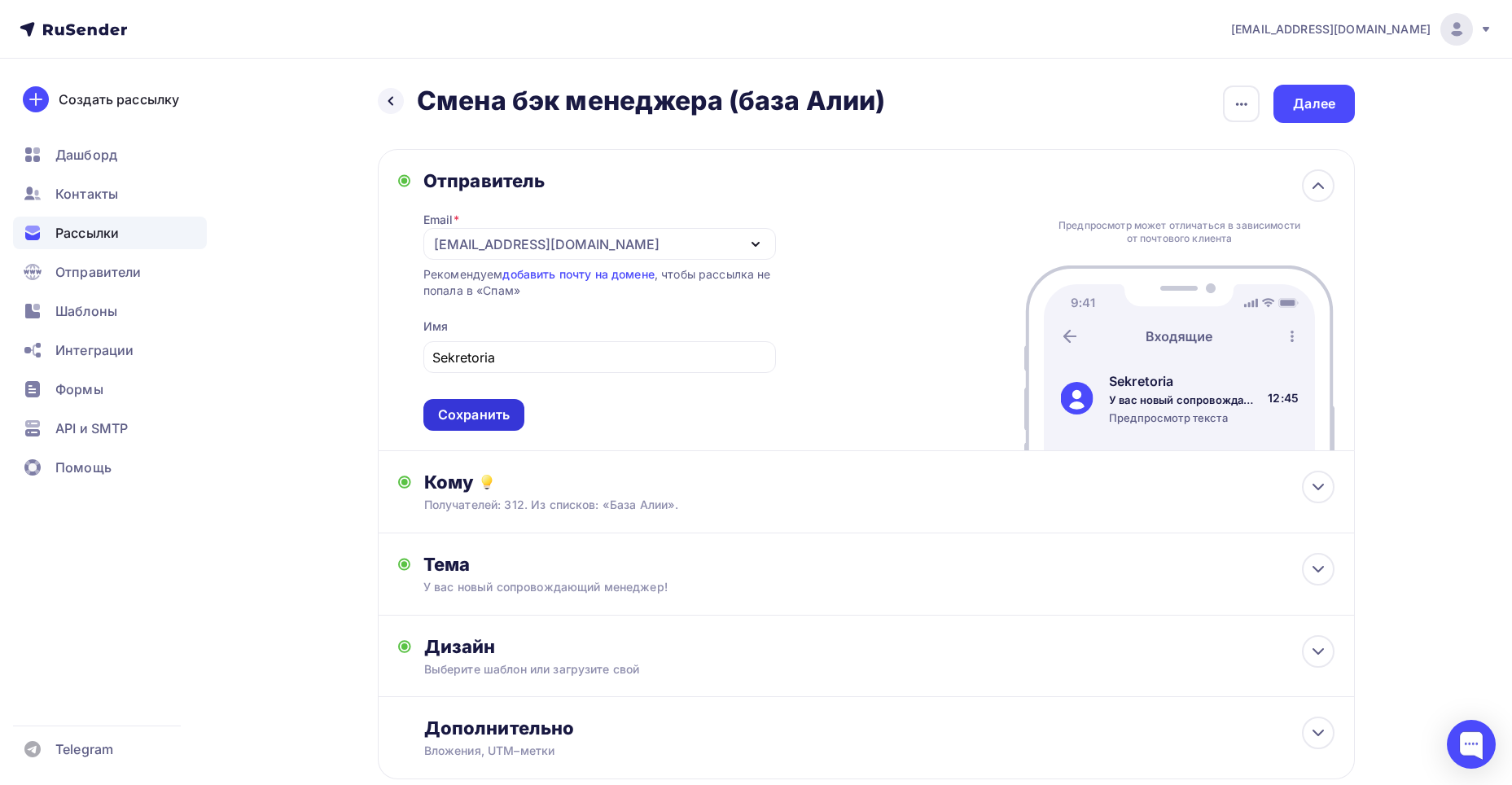
click at [474, 409] on div "Сохранить" at bounding box center [473, 415] width 71 height 18
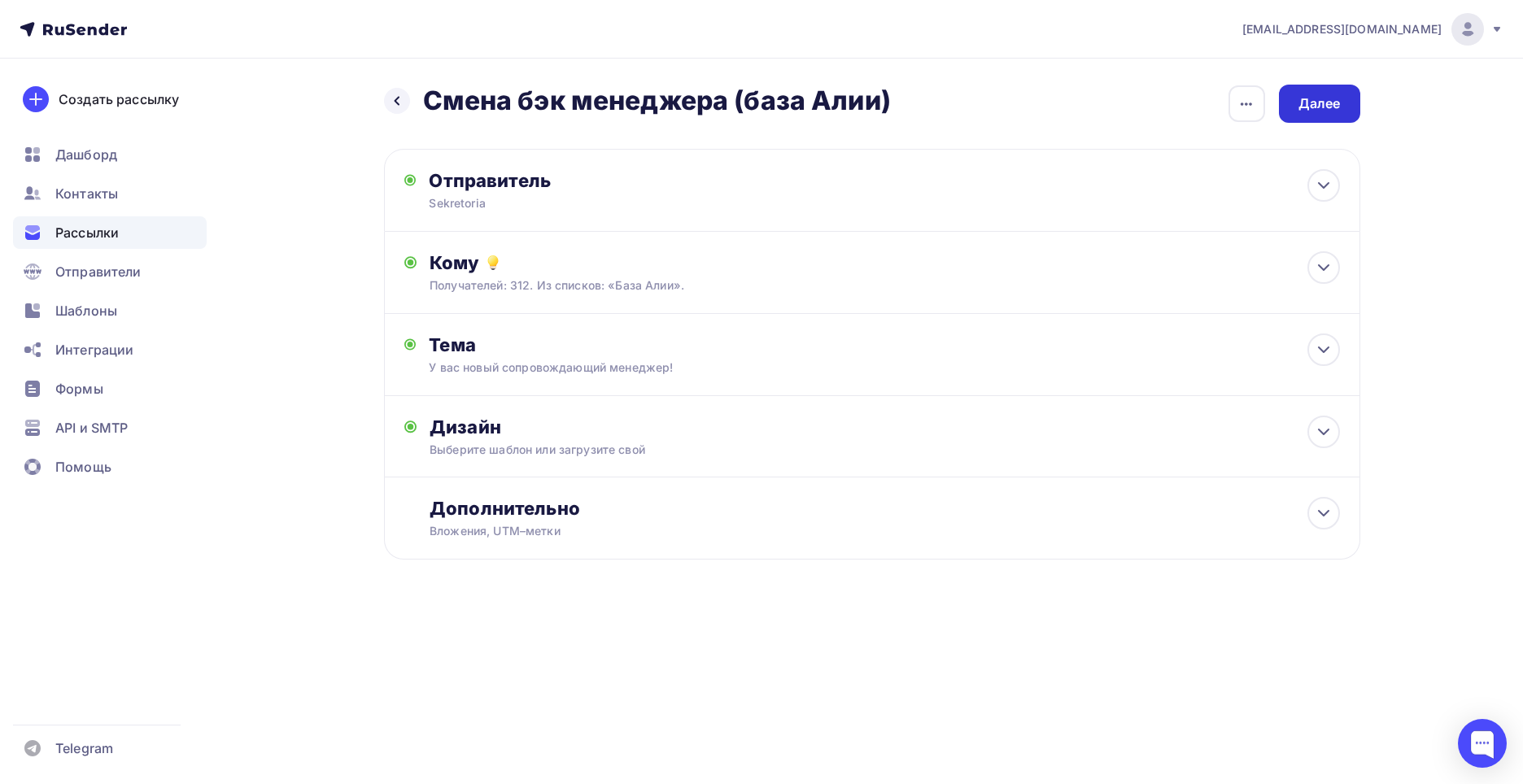
click at [1292, 103] on div "Далее" at bounding box center [1320, 103] width 82 height 38
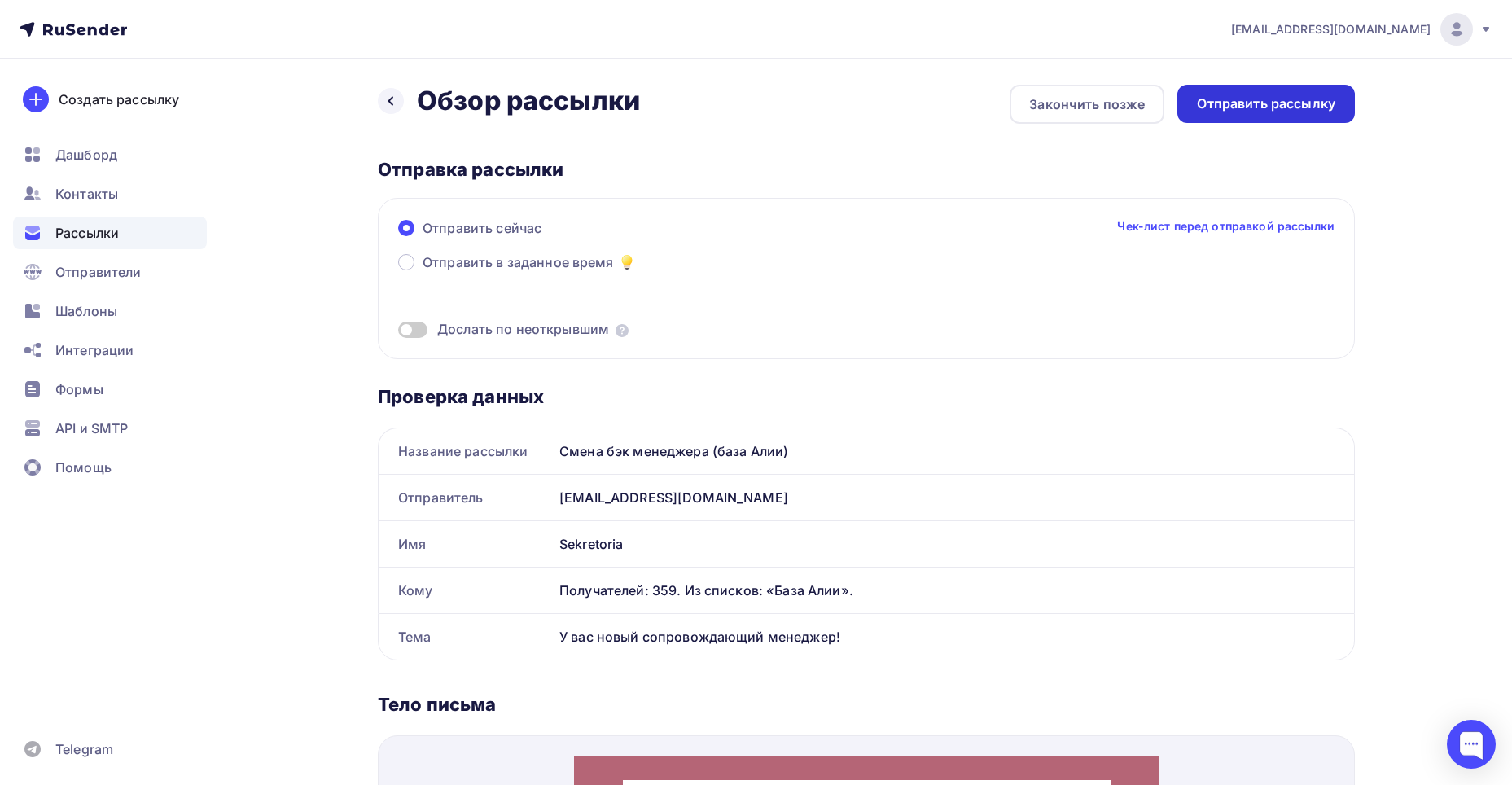
click at [1202, 114] on div "Отправить рассылку" at bounding box center [1266, 103] width 178 height 38
